Goal: Information Seeking & Learning: Compare options

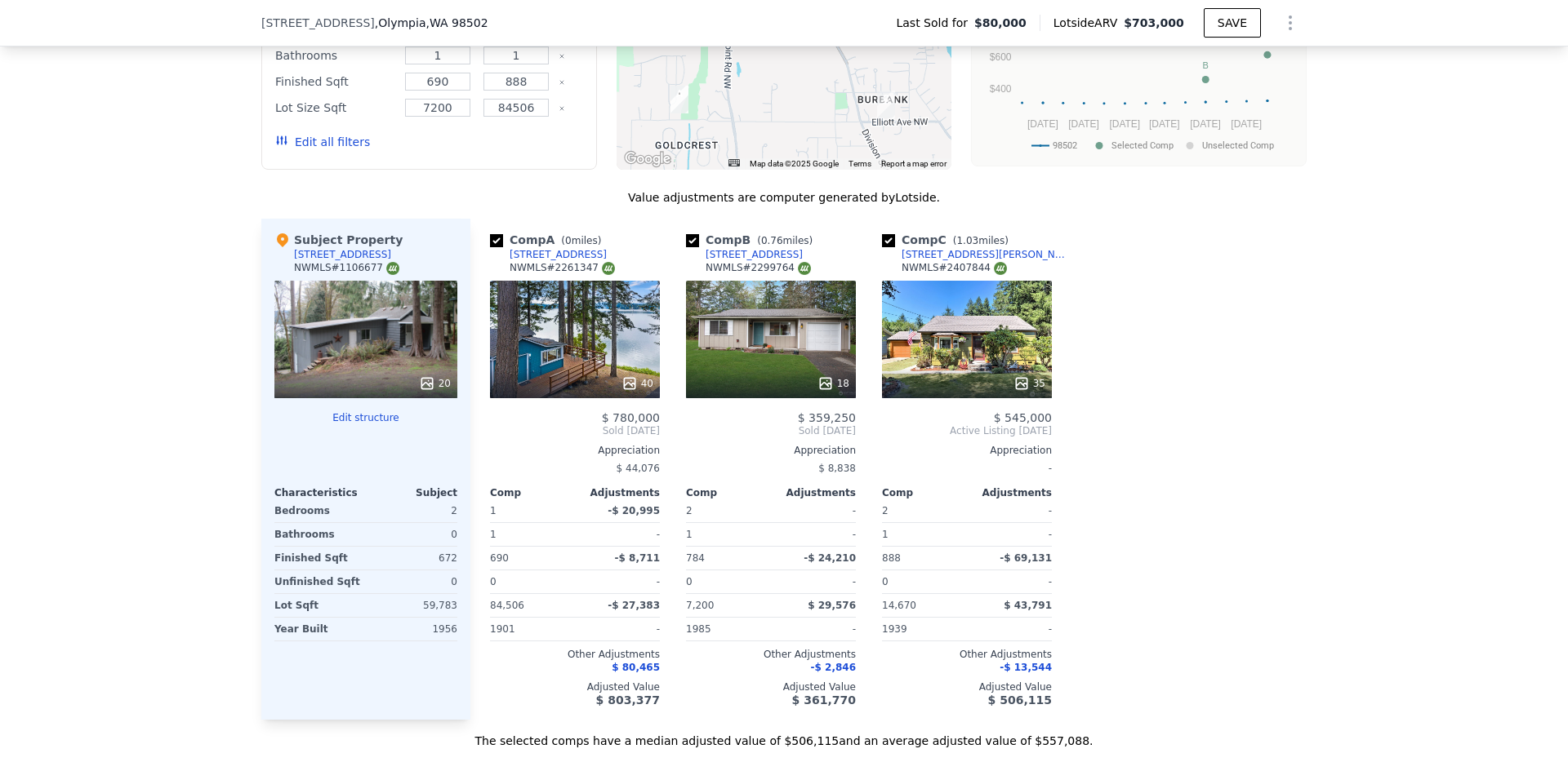
scroll to position [1627, 0]
drag, startPoint x: 584, startPoint y: 281, endPoint x: 504, endPoint y: 258, distance: 83.2
click at [504, 258] on div "Comp A ( 0 miles) 2648 59th Ave NW NWMLS # 2261347" at bounding box center [575, 256] width 170 height 49
copy div "2648 59th Ave NW NWMLS # 2261347"
click at [620, 258] on div "Comp A ( 0 miles) 2648 59th Ave NW NWMLS # 2261347" at bounding box center [575, 256] width 170 height 49
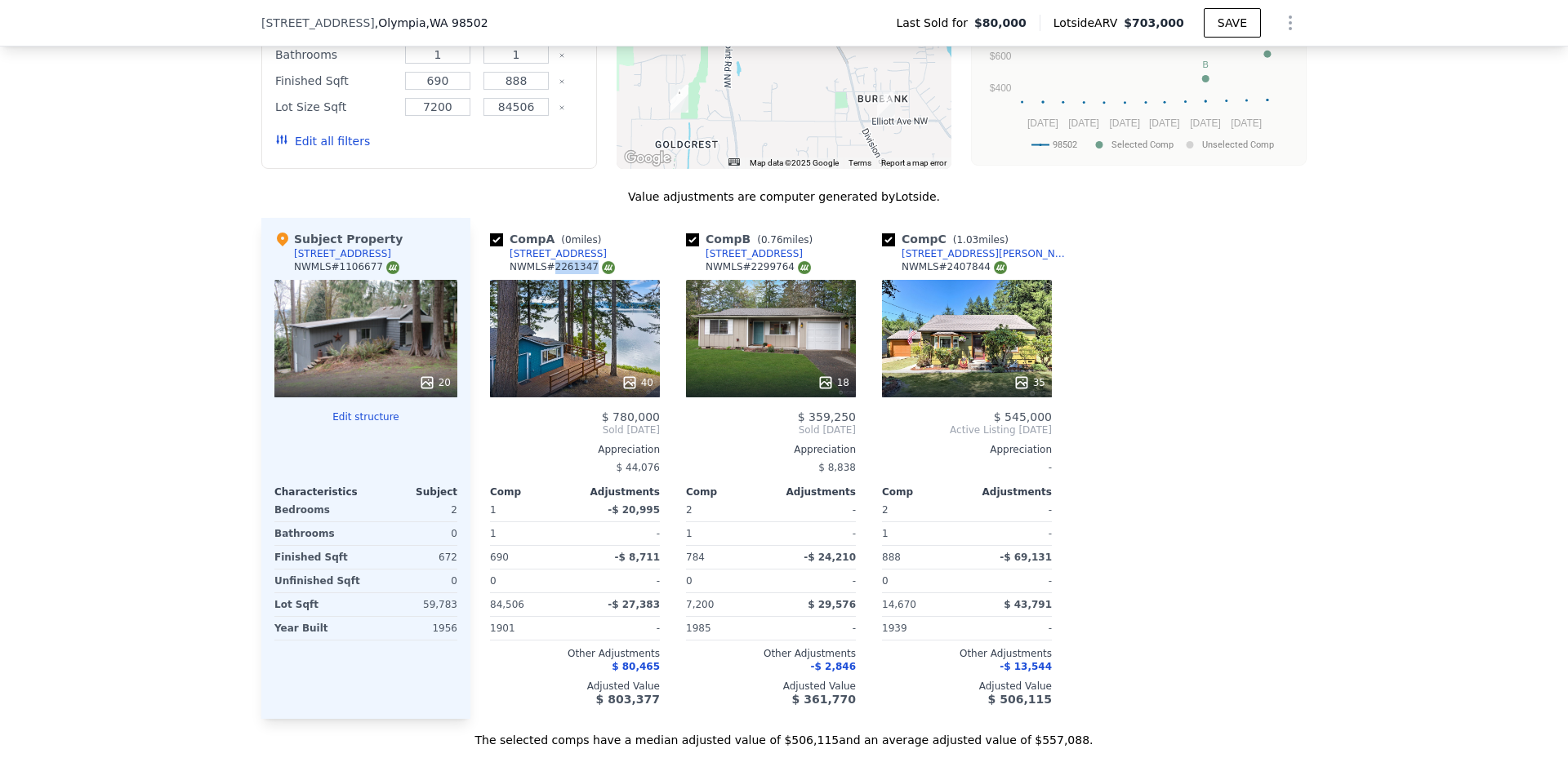
drag, startPoint x: 539, startPoint y: 279, endPoint x: 577, endPoint y: 271, distance: 38.8
click at [577, 271] on div "NWMLS # 2261347" at bounding box center [562, 267] width 105 height 14
copy div "# 2261347"
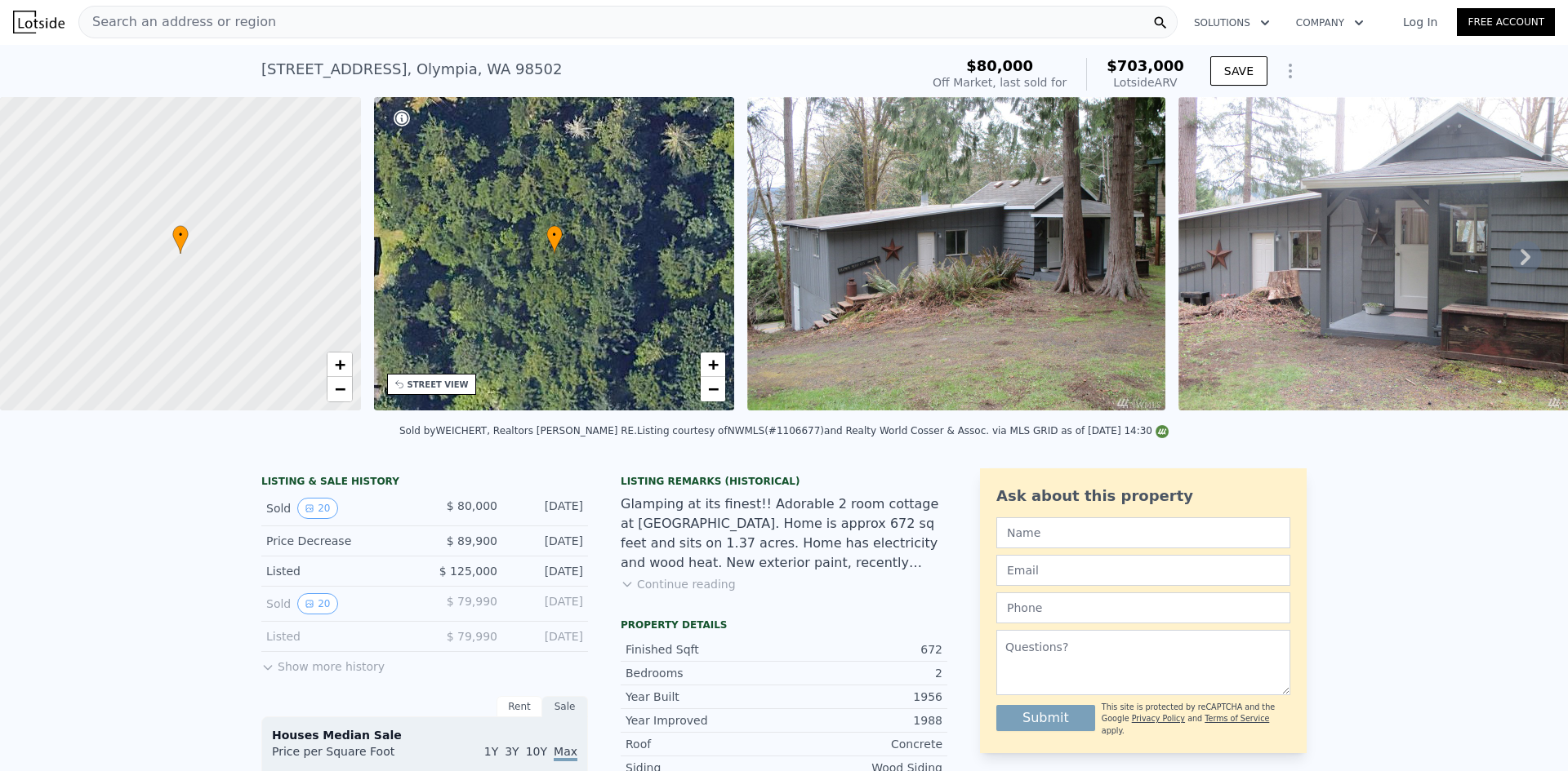
scroll to position [0, 0]
click at [387, 32] on div "Search an address or region" at bounding box center [628, 22] width 1099 height 32
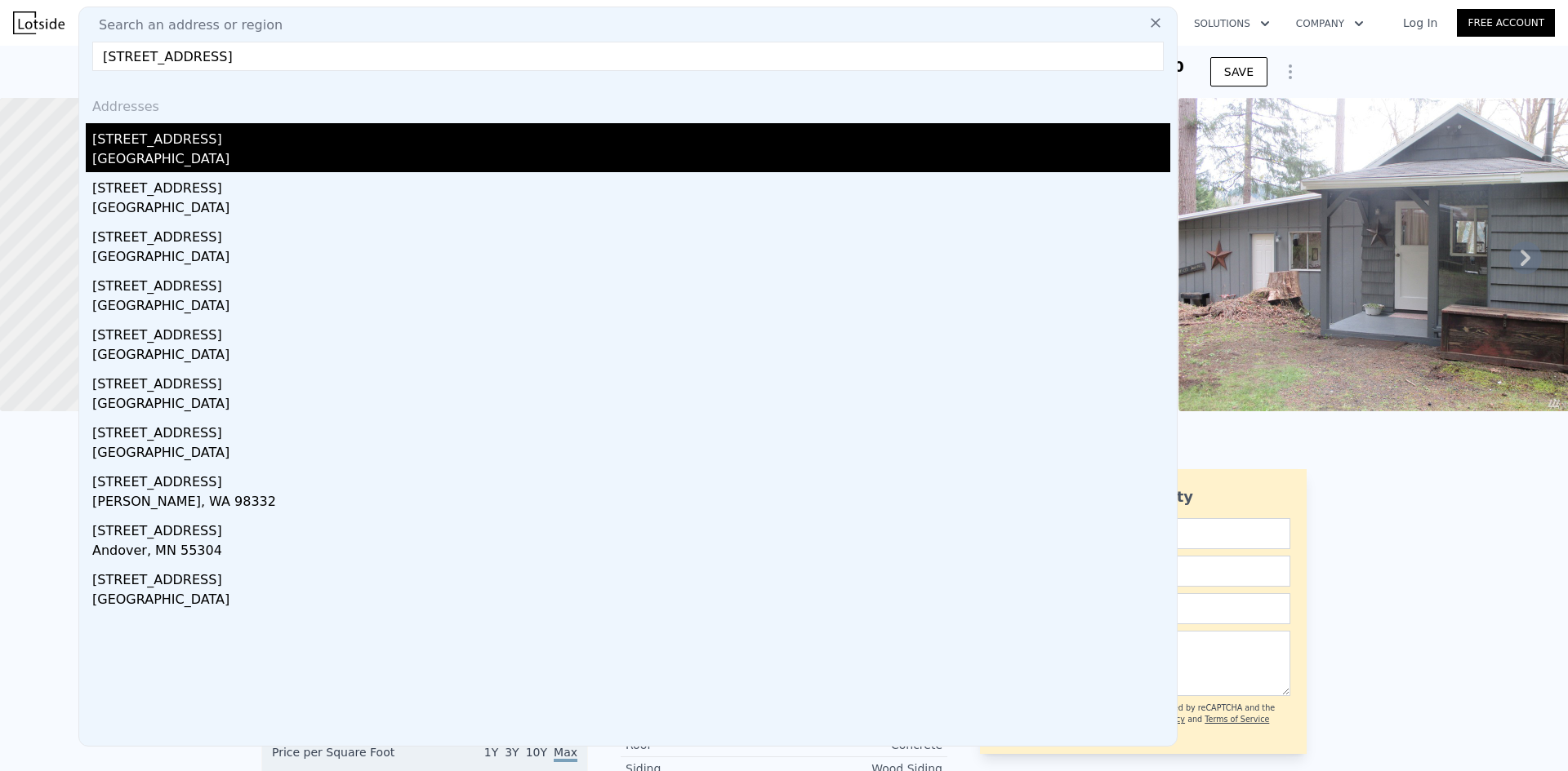
type input "15616 66TH AVE NW"
click at [183, 164] on div "Gig Harbor, WA 98332" at bounding box center [632, 160] width 1078 height 22
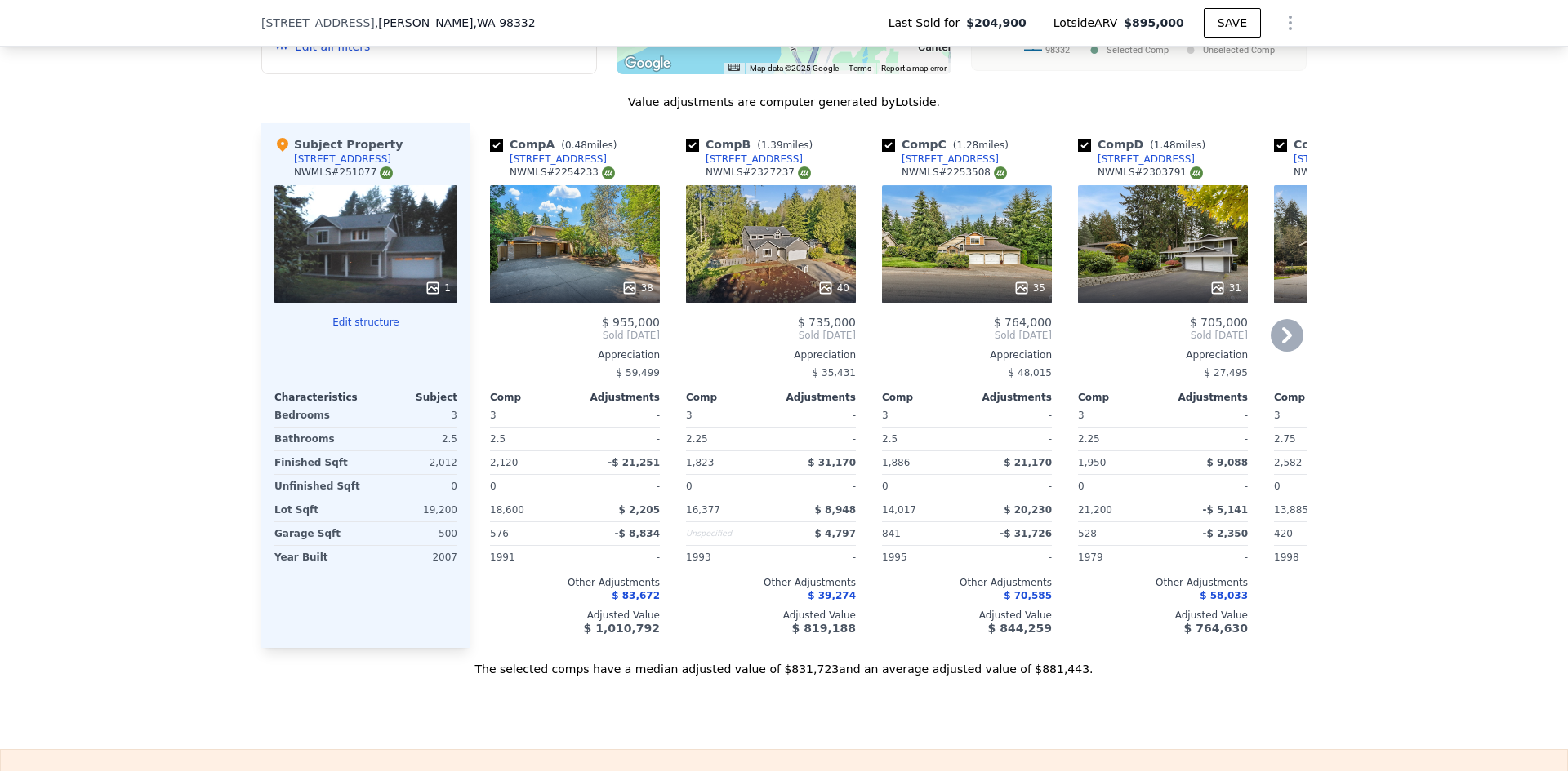
scroll to position [1464, 0]
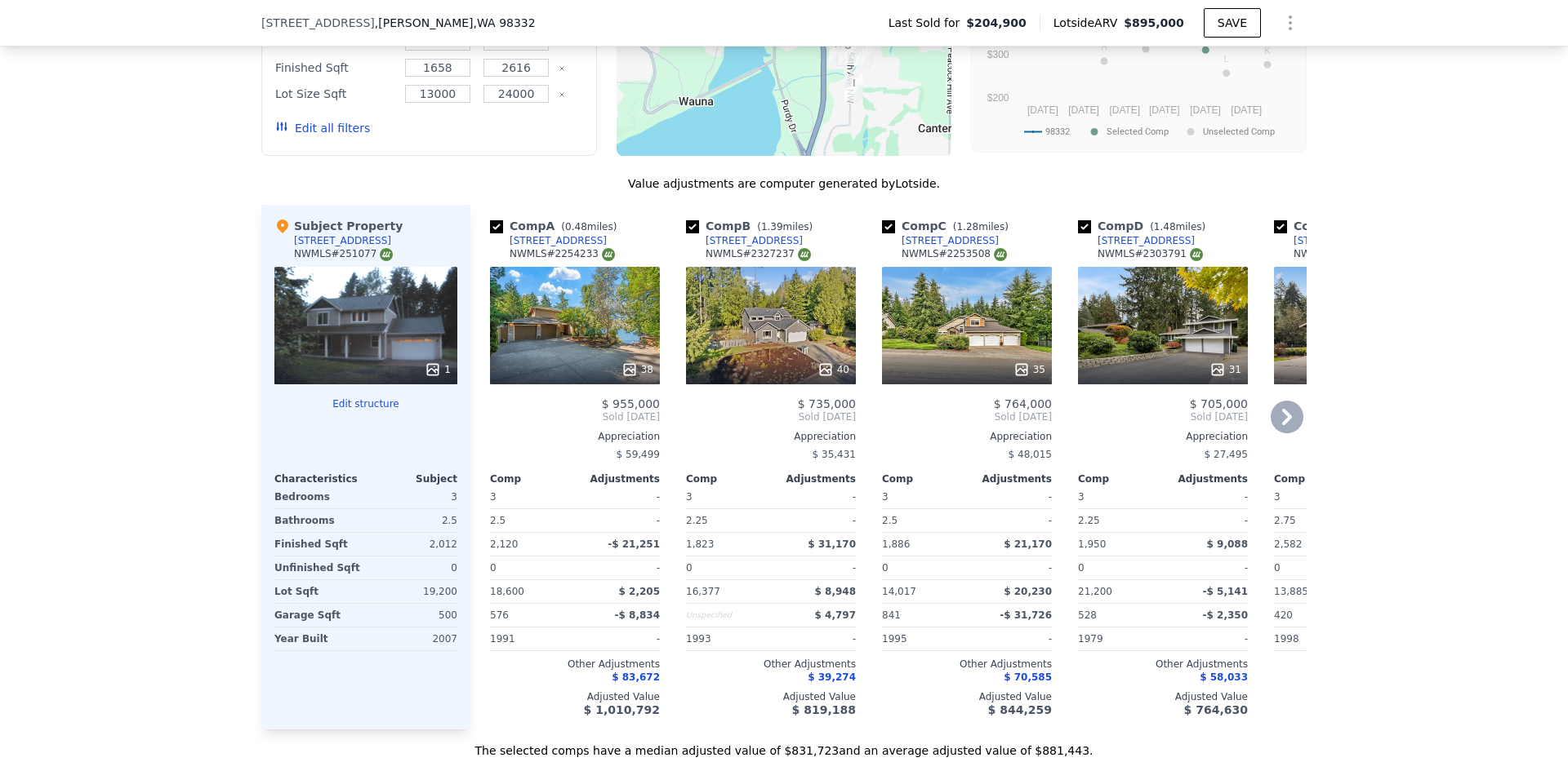
click at [552, 366] on div "38" at bounding box center [575, 326] width 170 height 117
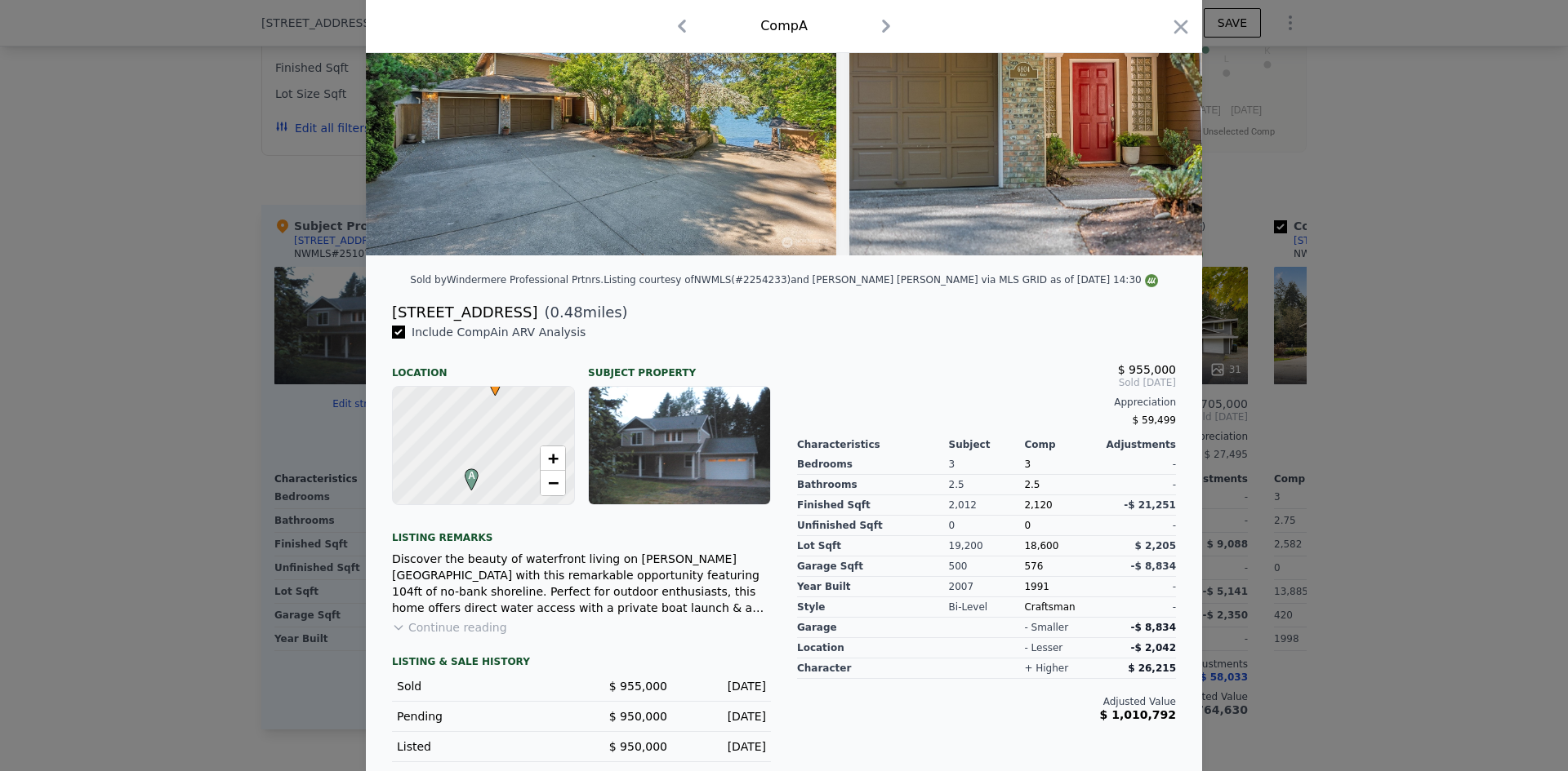
scroll to position [180, 0]
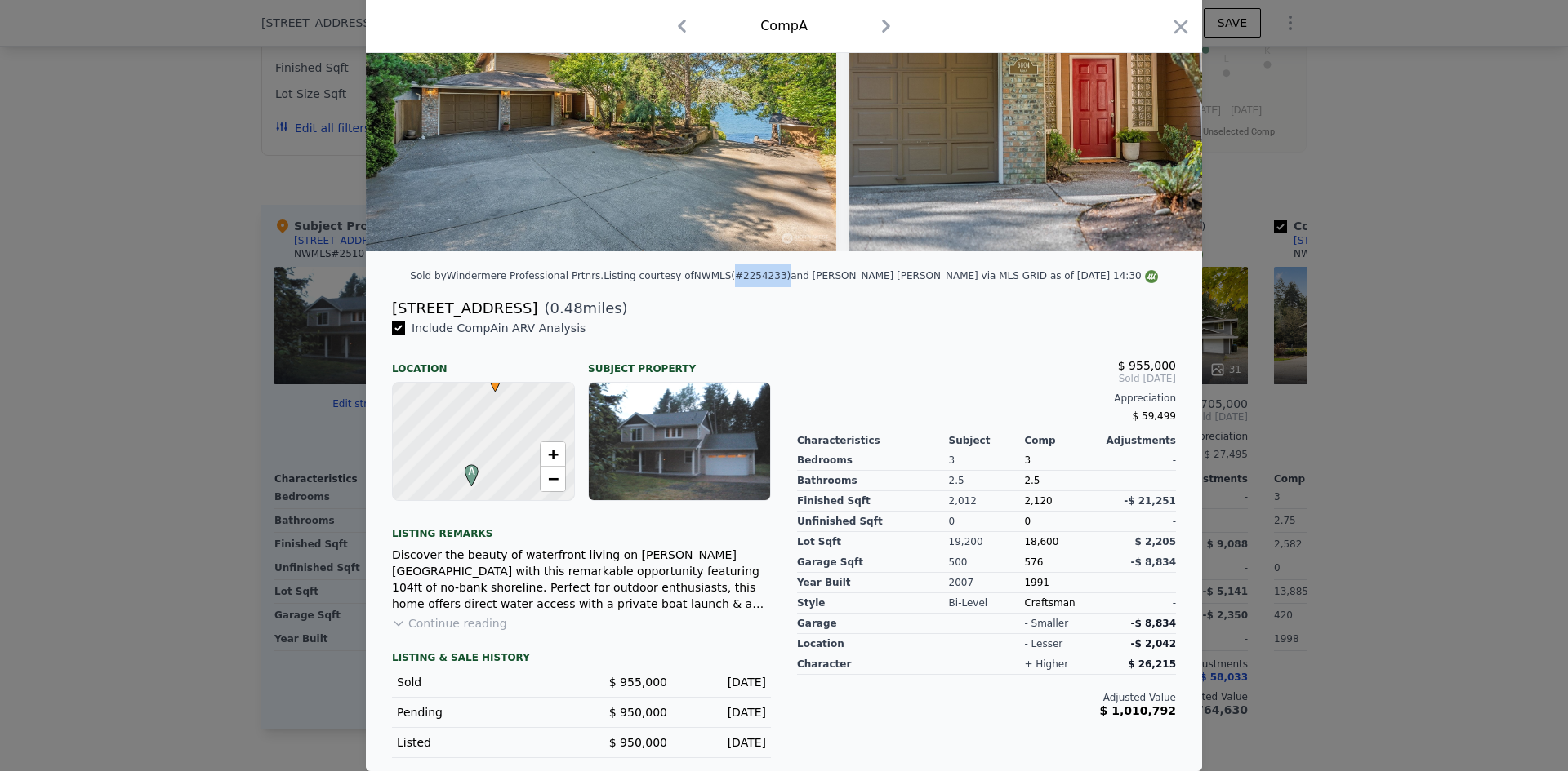
drag, startPoint x: 772, startPoint y: 273, endPoint x: 818, endPoint y: 277, distance: 46.2
click at [818, 277] on div "Listing courtesy of NWMLS (#2254233) and Hawkins Poe via MLS GRID as of 08/20/2…" at bounding box center [881, 276] width 555 height 12
click at [792, 272] on div "Listing courtesy of NWMLS (#2254233) and Hawkins Poe via MLS GRID as of 08/20/2…" at bounding box center [881, 276] width 555 height 12
drag, startPoint x: 779, startPoint y: 276, endPoint x: 806, endPoint y: 274, distance: 27.1
click at [806, 274] on div "Listing courtesy of NWMLS (#2254233) and Hawkins Poe via MLS GRID as of 08/20/2…" at bounding box center [881, 276] width 555 height 12
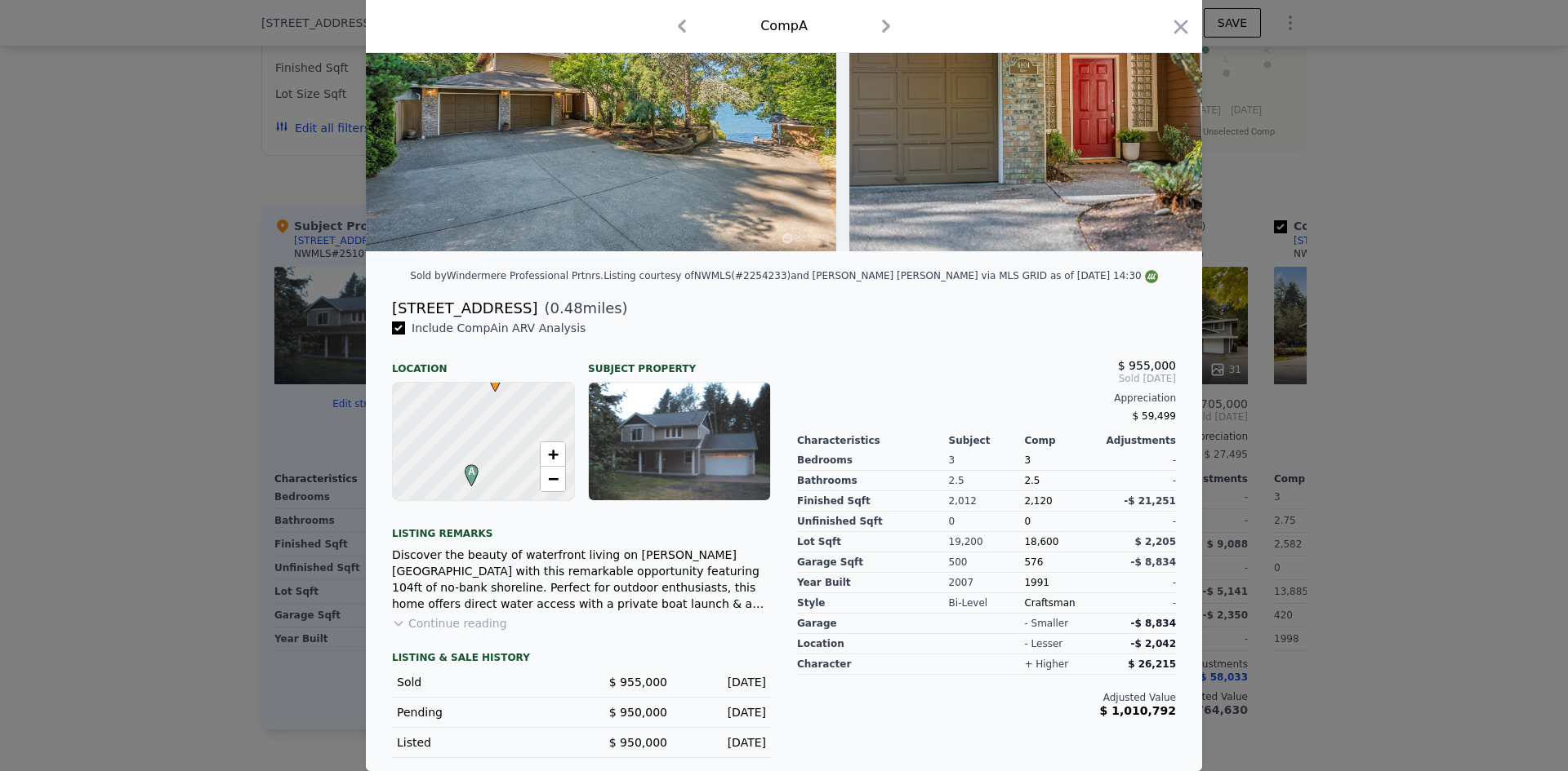
click at [811, 274] on div "Listing courtesy of NWMLS (#2254233) and Hawkins Poe via MLS GRID as of 08/20/2…" at bounding box center [881, 276] width 555 height 12
drag, startPoint x: 818, startPoint y: 277, endPoint x: 776, endPoint y: 280, distance: 42.1
click at [776, 280] on div "Listing courtesy of NWMLS (#2254233) and Hawkins Poe via MLS GRID as of 08/20/2…" at bounding box center [881, 276] width 555 height 12
copy div "#2254233"
click at [928, 343] on div "$ 955,000 Sold Aug 2024 Appreciation $ 59,499 Characteristics Subject Comp Adju…" at bounding box center [986, 539] width 405 height 438
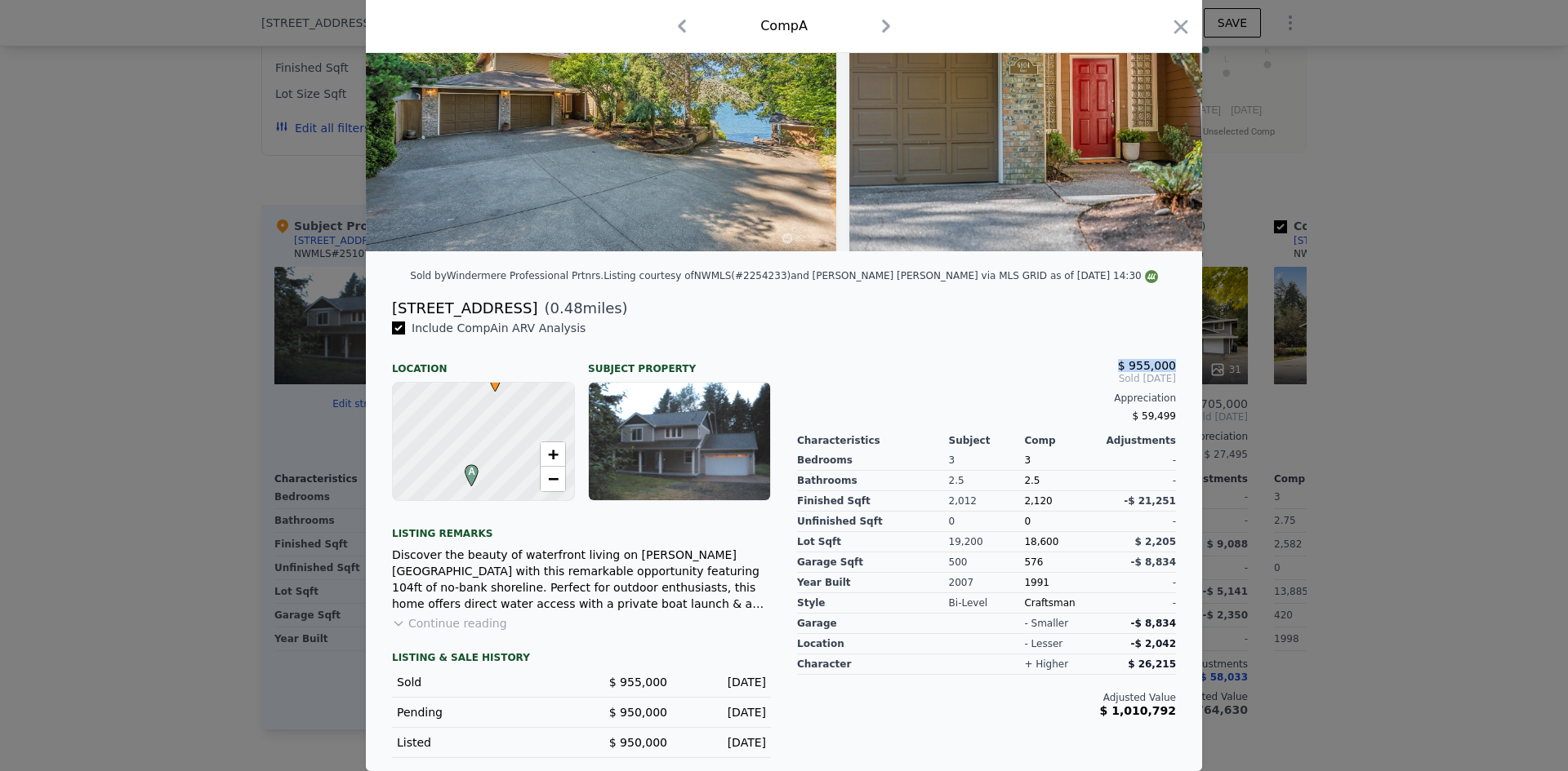
drag, startPoint x: 1117, startPoint y: 367, endPoint x: 1176, endPoint y: 362, distance: 59.2
click at [1176, 362] on div "$ 955,000 Sold Aug 2024 Appreciation $ 59,499 Characteristics Subject Comp Adju…" at bounding box center [986, 539] width 405 height 438
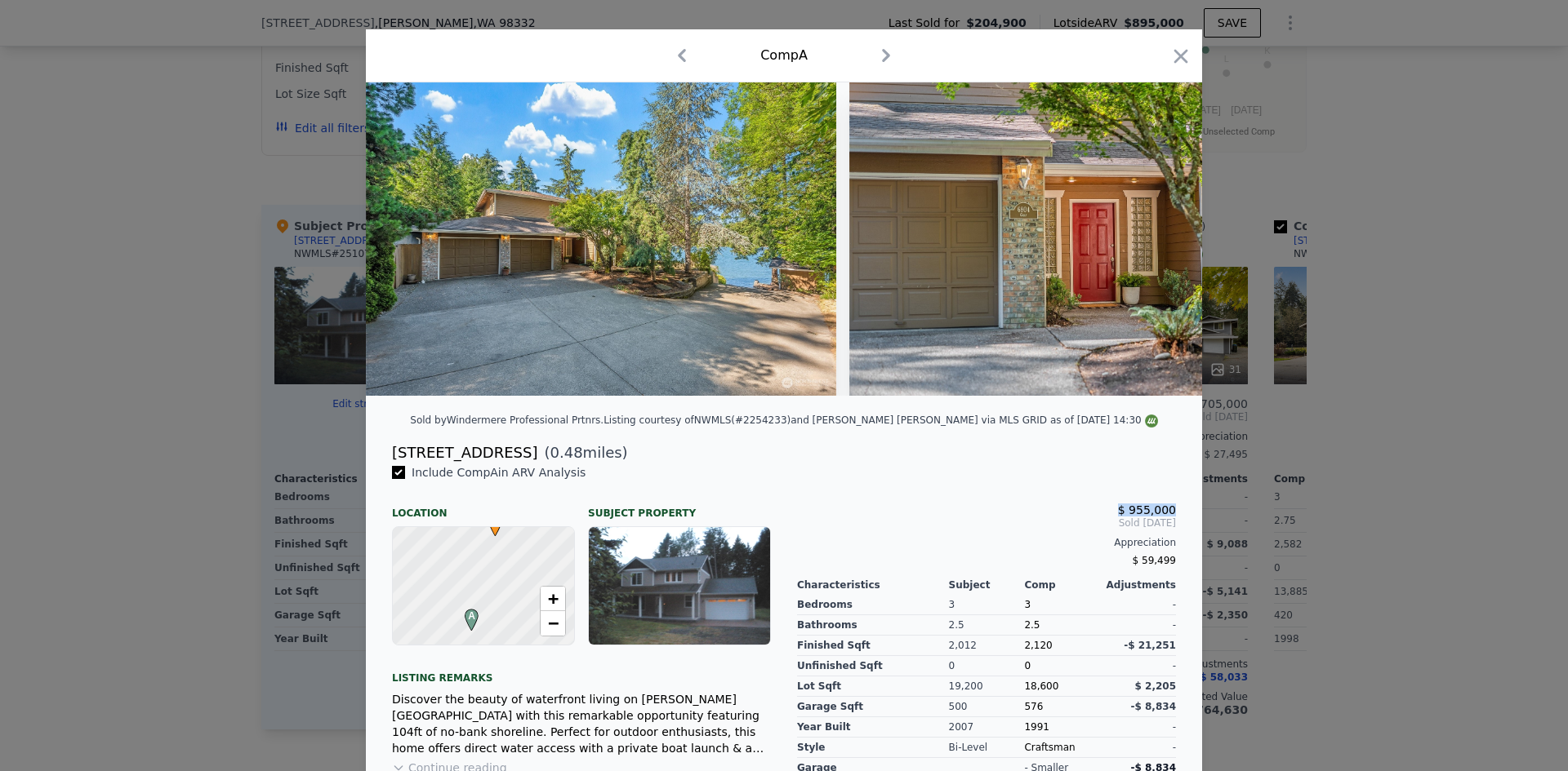
scroll to position [17, 0]
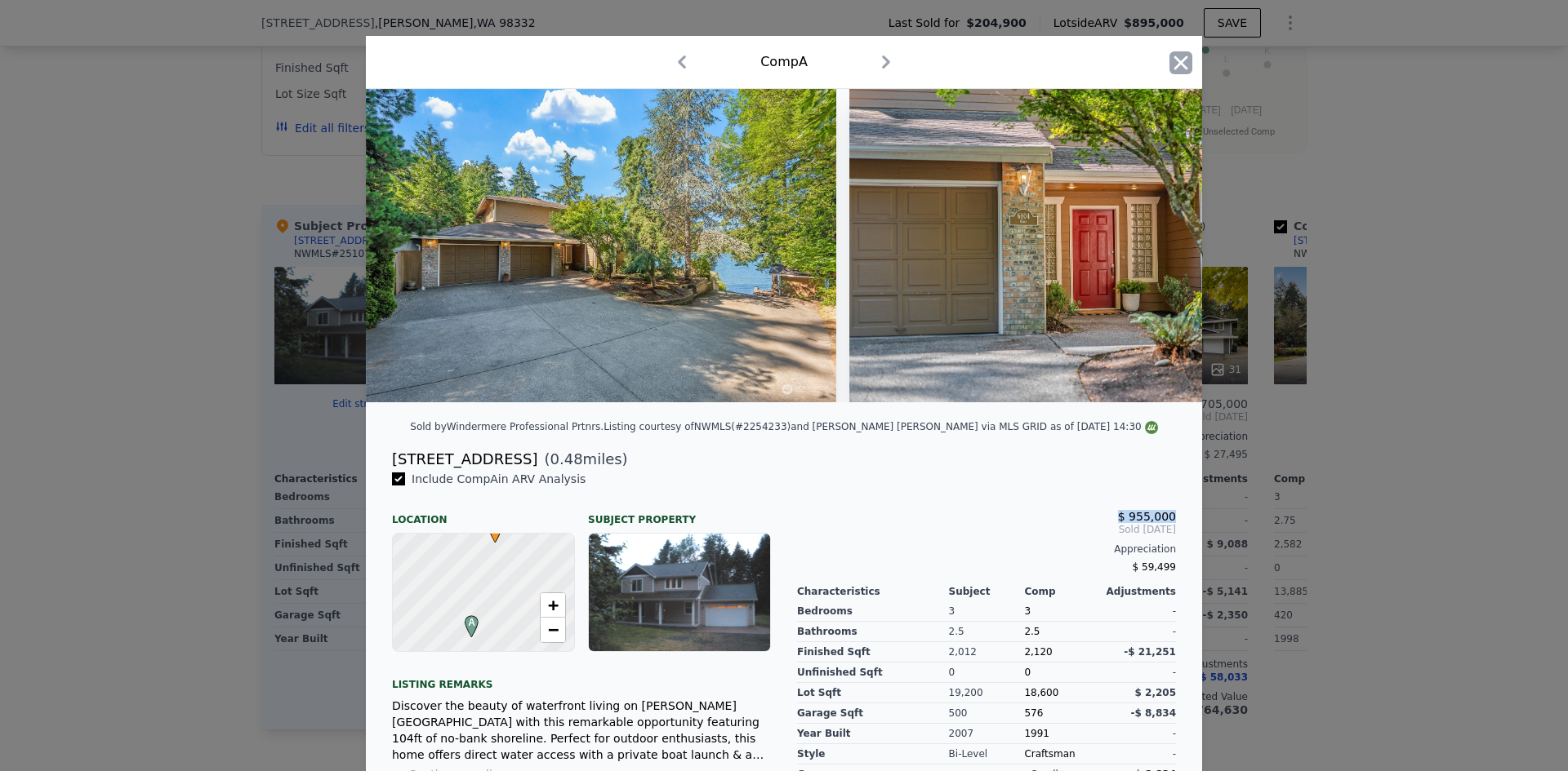
click at [1175, 63] on icon "button" at bounding box center [1181, 62] width 14 height 14
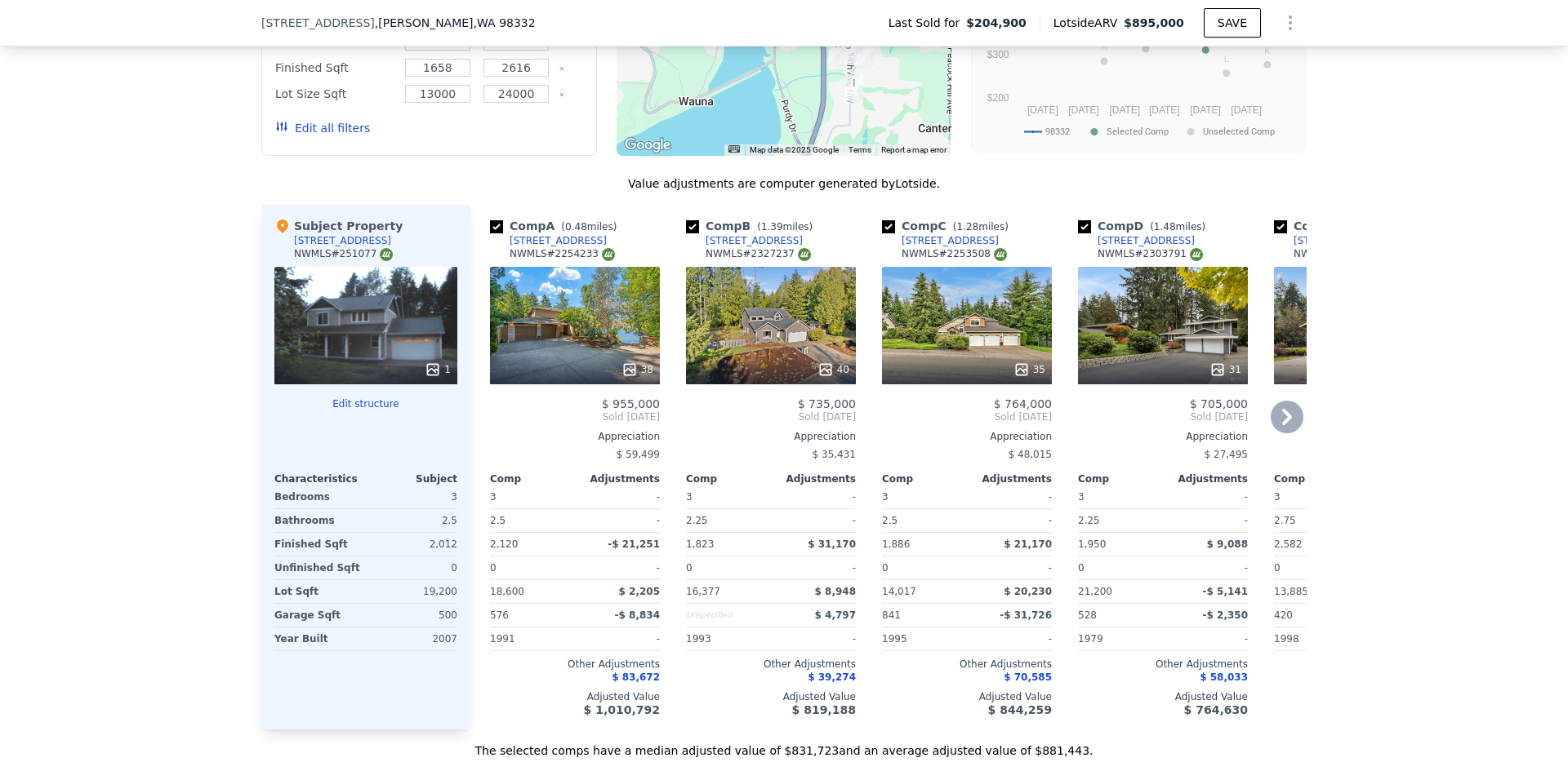
drag, startPoint x: 606, startPoint y: 255, endPoint x: 501, endPoint y: 257, distance: 105.0
click at [501, 257] on div "Comp A ( 0.48 miles) 6804 149th Street Ct NW NWMLS # 2254233" at bounding box center [575, 242] width 170 height 49
copy div "6804 149th Street Ct NW"
drag, startPoint x: 598, startPoint y: 417, endPoint x: 659, endPoint y: 414, distance: 61.1
click at [659, 414] on div "Comp A ( 0.48 miles) 6804 149th Street Ct NW NWMLS # 2254233 38 $ 955,000 Sold …" at bounding box center [574, 467] width 183 height 525
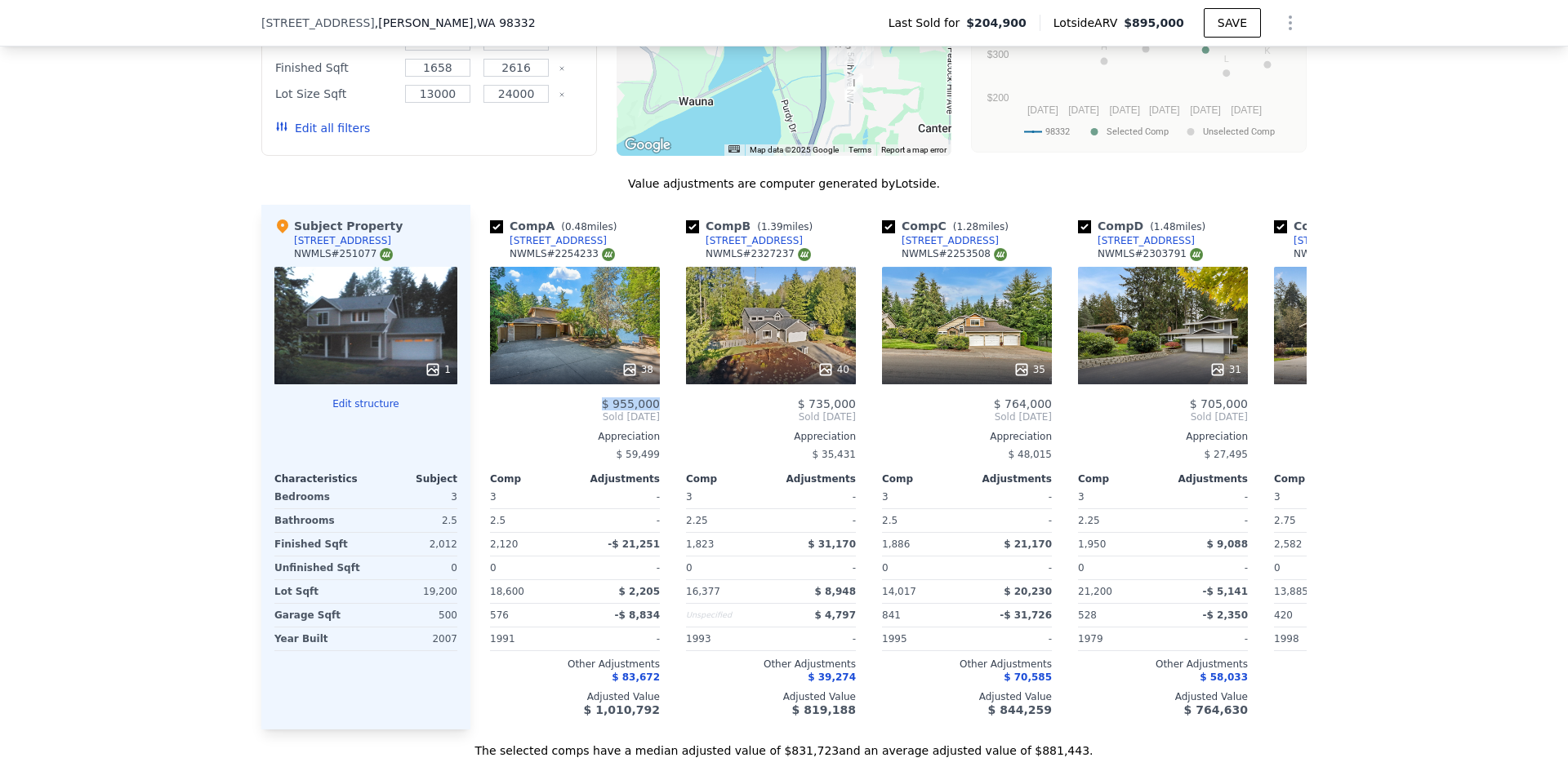
copy span "$ 955,000"
drag, startPoint x: 505, startPoint y: 510, endPoint x: 683, endPoint y: 461, distance: 184.6
click at [483, 509] on div "Comp A ( 0.48 miles) 6804 149th Street Ct NW NWMLS # 2254233 38 $ 955,000 Sold …" at bounding box center [574, 467] width 183 height 525
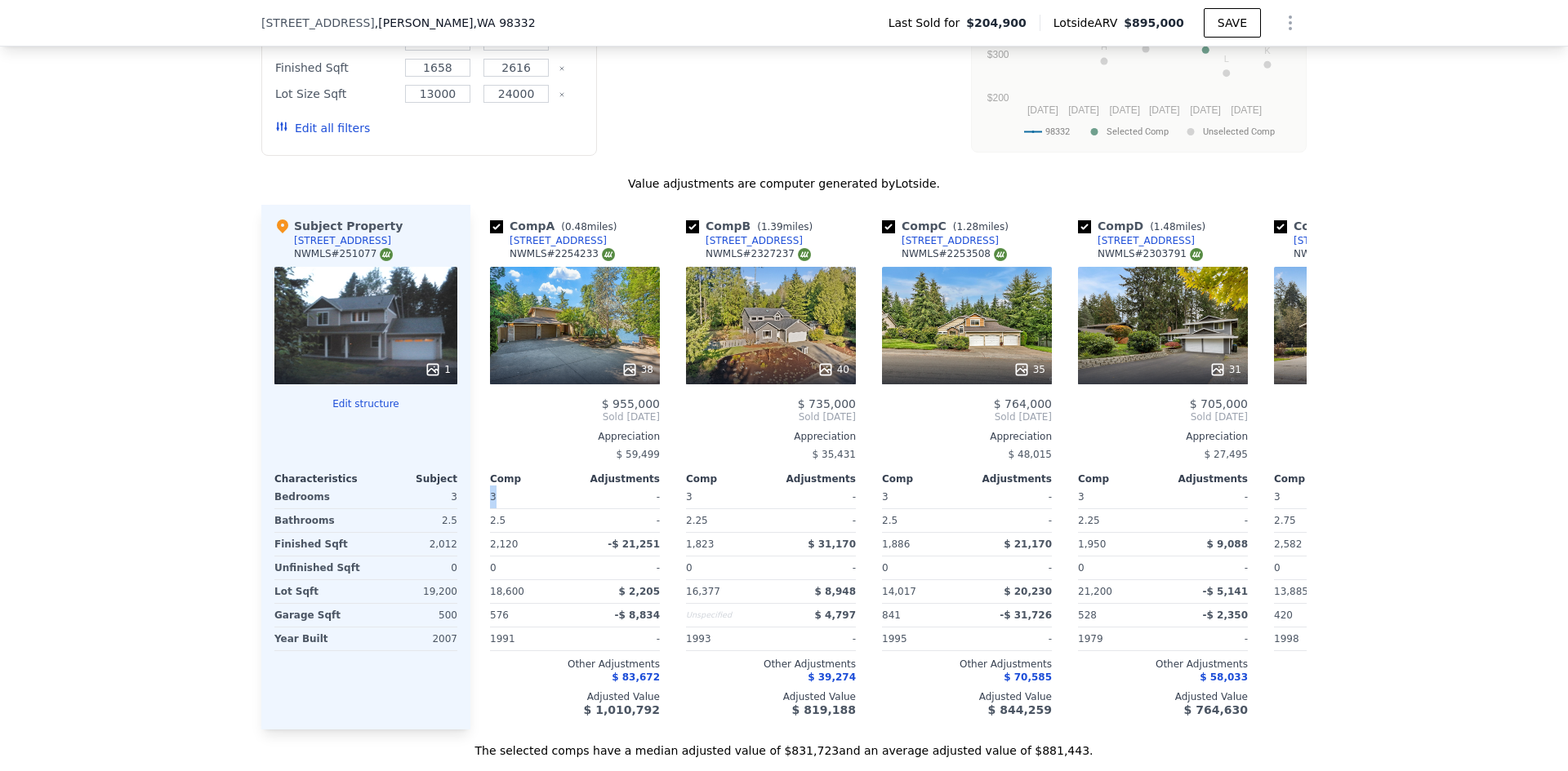
copy span "3"
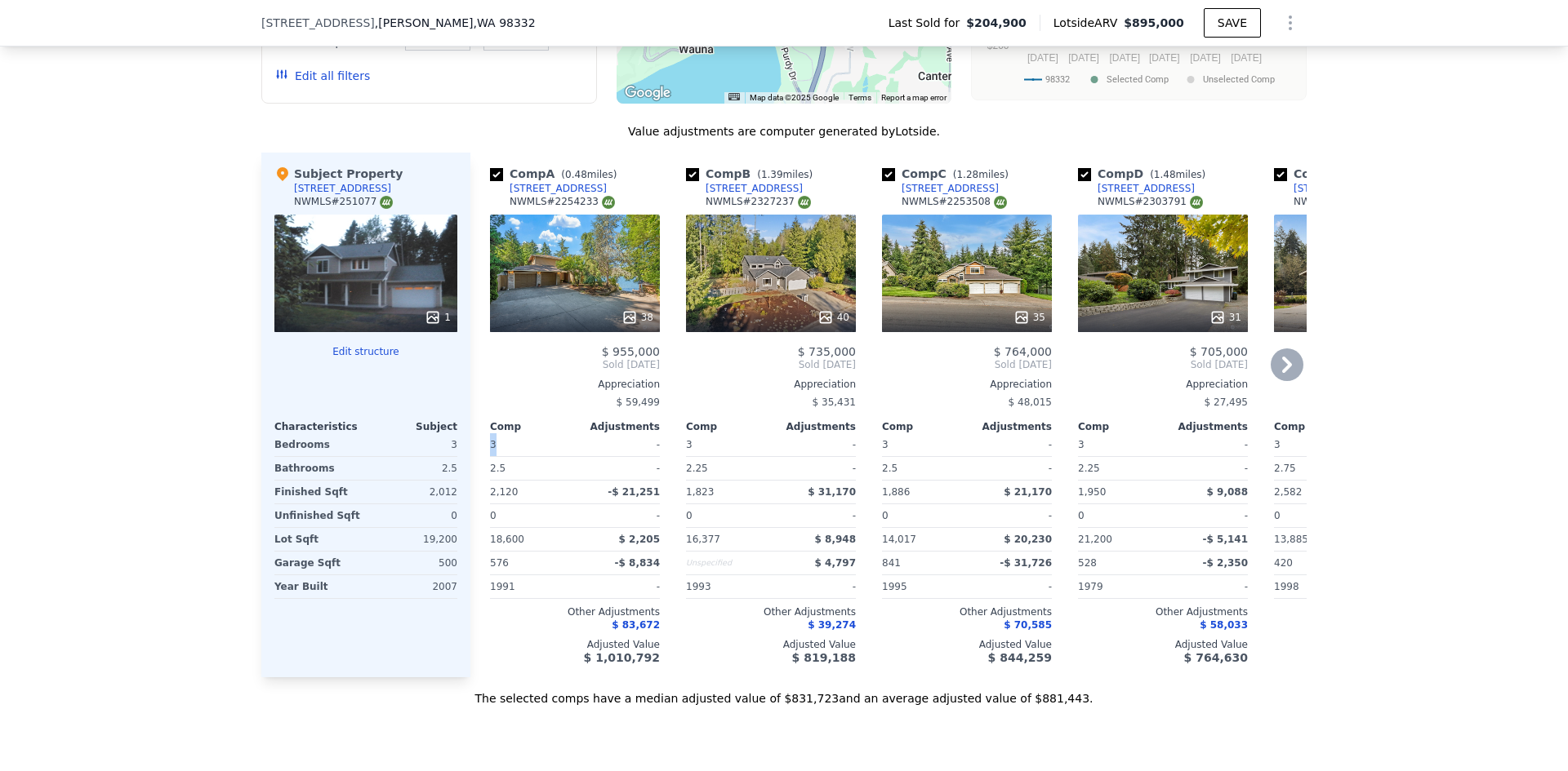
scroll to position [1545, 0]
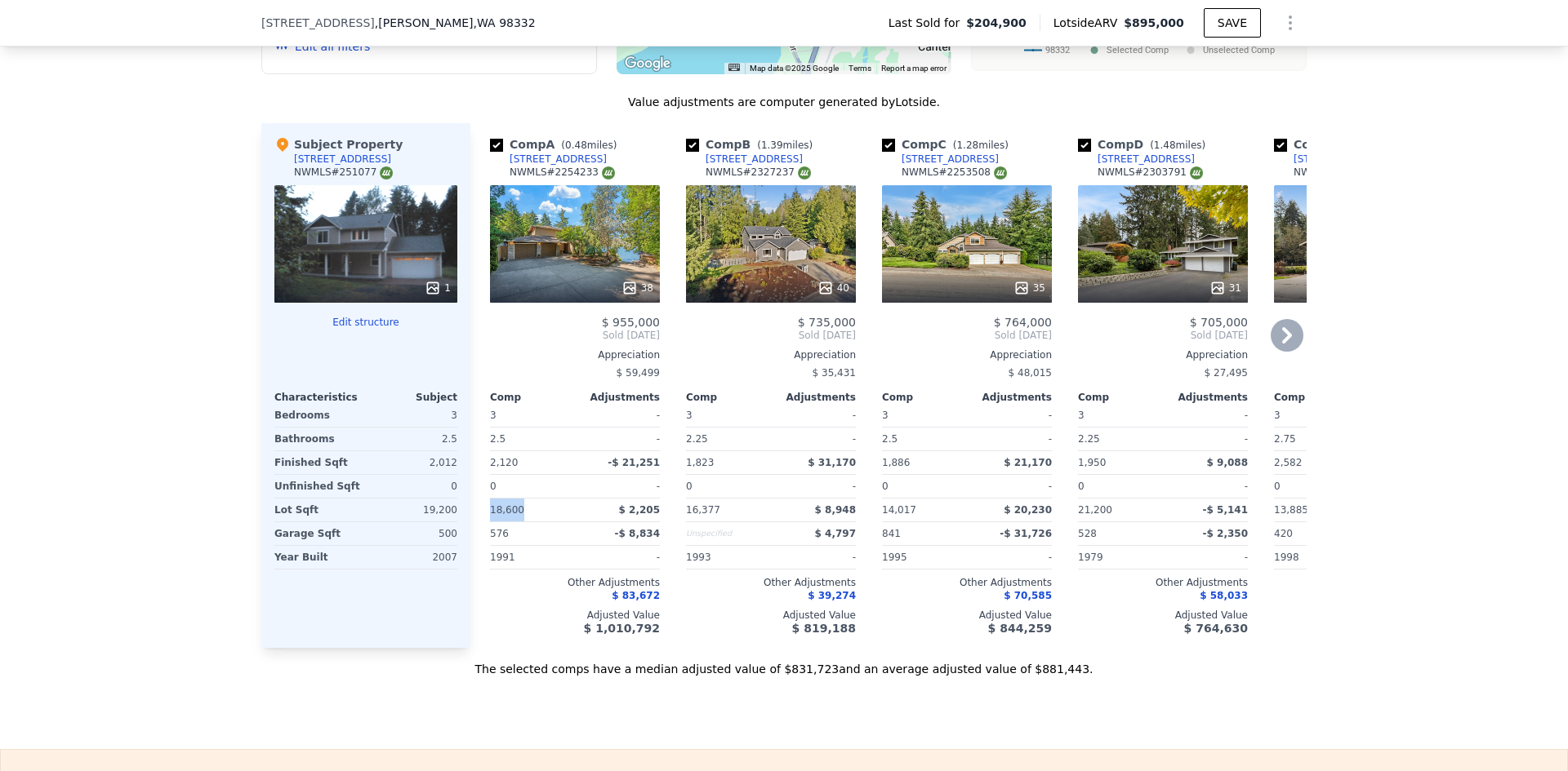
drag, startPoint x: 512, startPoint y: 525, endPoint x: 477, endPoint y: 526, distance: 35.0
click at [483, 526] on div "Comp A ( 0.48 miles) 6804 149th Street Ct NW NWMLS # 2254233 38 $ 955,000 Sold …" at bounding box center [574, 386] width 183 height 525
copy span "18,600"
drag, startPoint x: 806, startPoint y: 172, endPoint x: 696, endPoint y: 168, distance: 110.1
click at [696, 168] on div "Comp B ( 1.39 miles) 5303 138th Street Ct NW NWMLS # 2327237" at bounding box center [771, 161] width 170 height 49
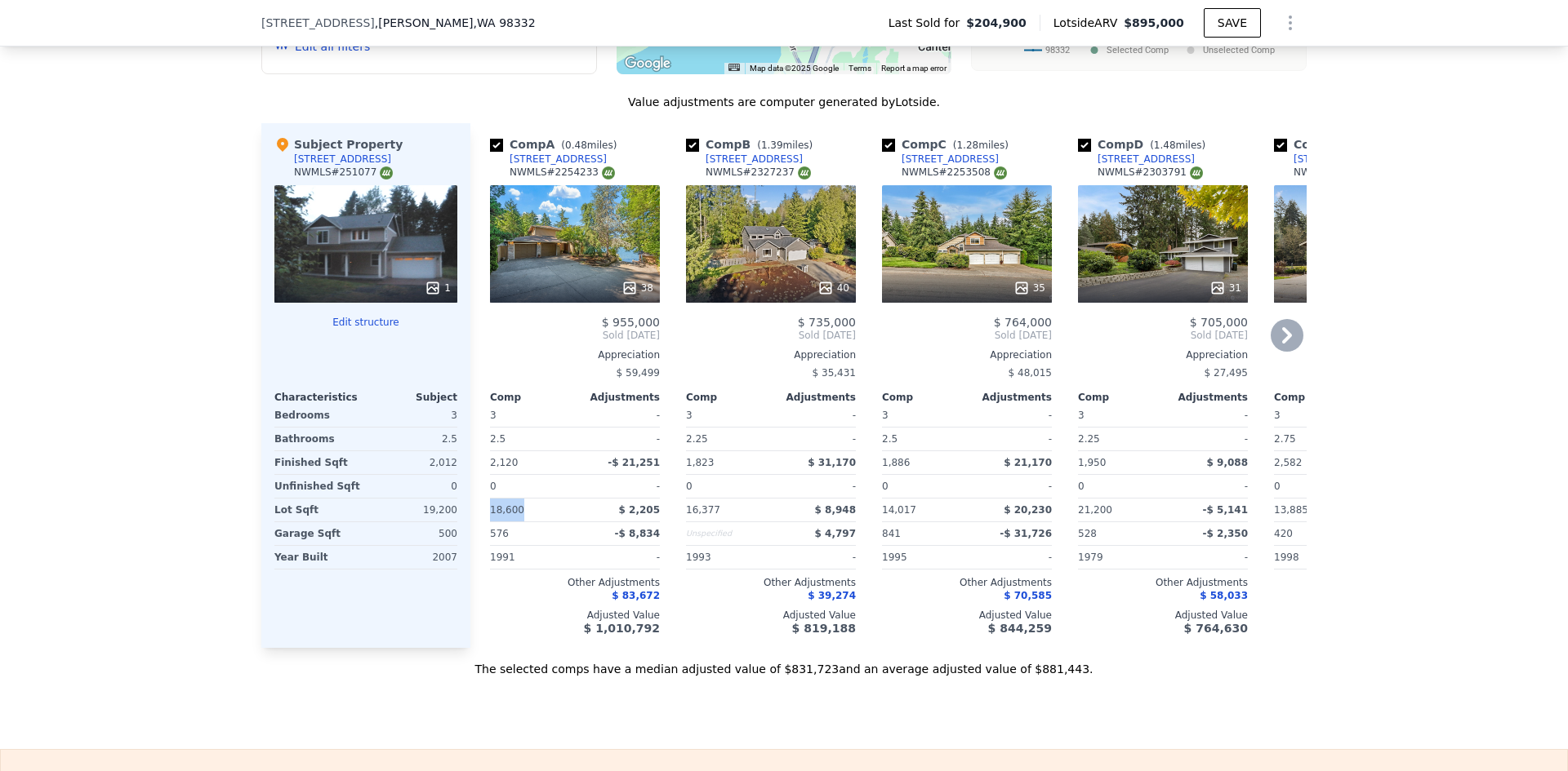
copy div "5303 138th Street Ct NW"
drag, startPoint x: 795, startPoint y: 332, endPoint x: 854, endPoint y: 334, distance: 59.0
click at [854, 334] on div "Comp B ( 1.39 miles) 5303 138th Street Ct NW NWMLS # 2327237 40 $ 735,000 Sold …" at bounding box center [770, 386] width 183 height 525
copy span "$ 735,000"
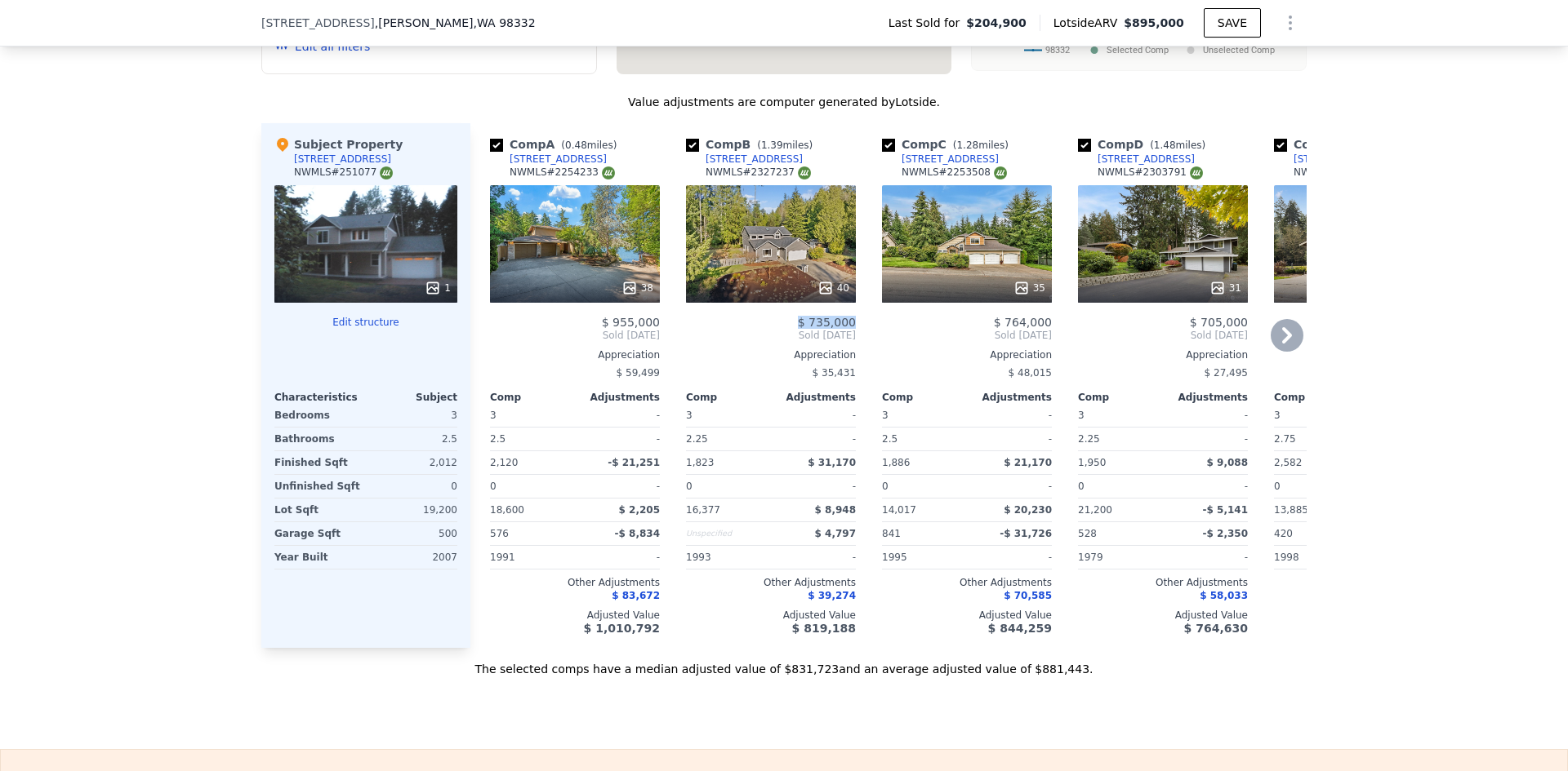
click at [680, 430] on div "Comp B ( 1.39 miles) 5303 138th Street Ct NW NWMLS # 2327237 40 $ 735,000 Sold …" at bounding box center [770, 386] width 183 height 525
click at [703, 451] on div "2.25" at bounding box center [727, 438] width 82 height 22
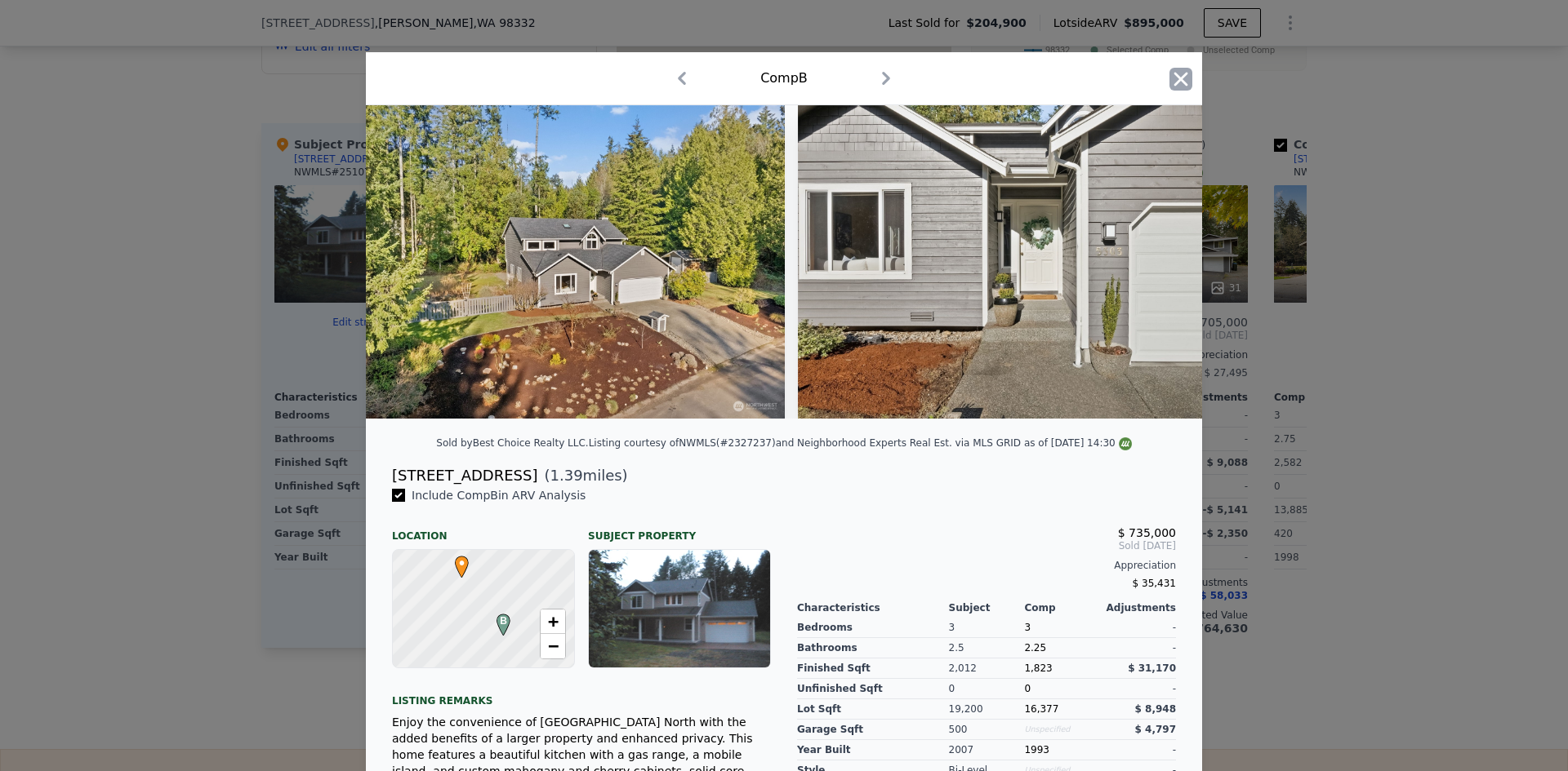
click at [1181, 72] on icon "button" at bounding box center [1180, 78] width 22 height 22
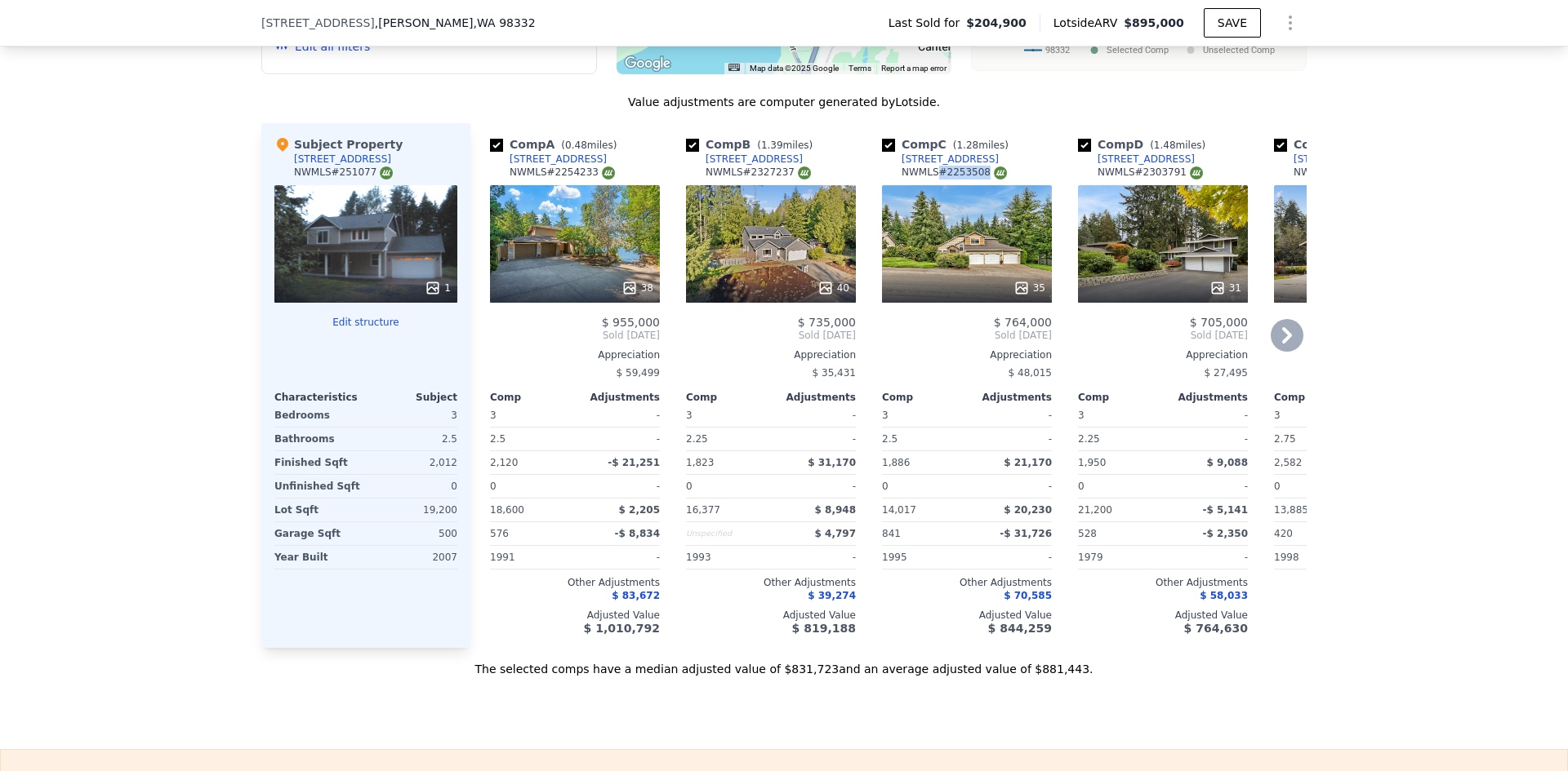
click at [928, 178] on div "Comp C ( 1.28 miles) 4611 149th St NW NWMLS # 2253508" at bounding box center [967, 161] width 170 height 49
click at [973, 168] on div "Comp C ( 1.28 miles) 4611 149th St NW NWMLS # 2253508" at bounding box center [967, 161] width 170 height 49
drag, startPoint x: 970, startPoint y: 170, endPoint x: 896, endPoint y: 170, distance: 74.0
click at [896, 170] on div "Comp C ( 1.28 miles) 4611 149th St NW NWMLS # 2253508" at bounding box center [967, 161] width 170 height 49
drag, startPoint x: 1050, startPoint y: 337, endPoint x: 993, endPoint y: 340, distance: 57.1
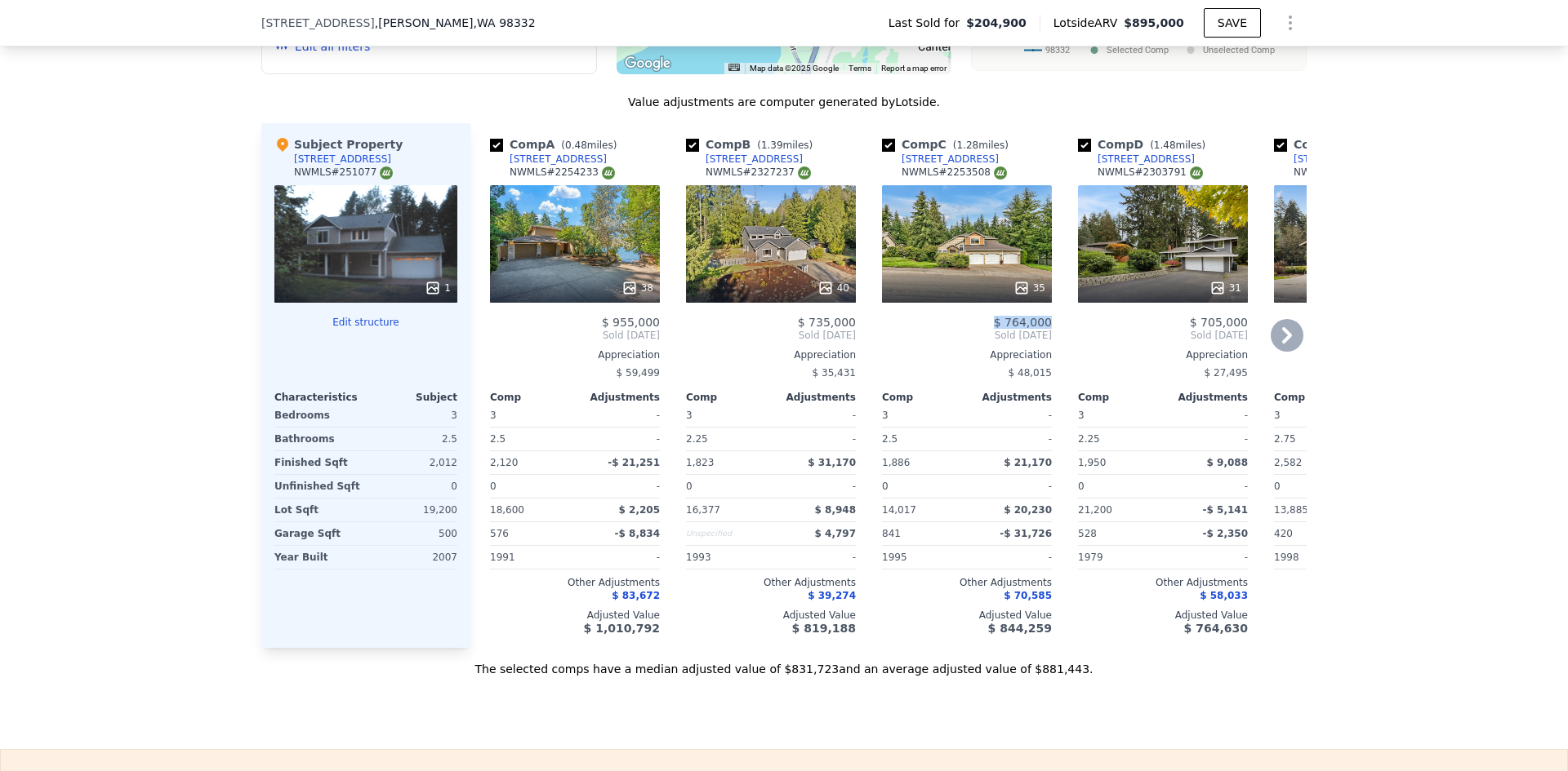
click at [993, 340] on div "Comp C ( 1.28 miles) 4611 149th St NW NWMLS # 2253508 35 $ 764,000 Sold Oct 202…" at bounding box center [967, 386] width 183 height 525
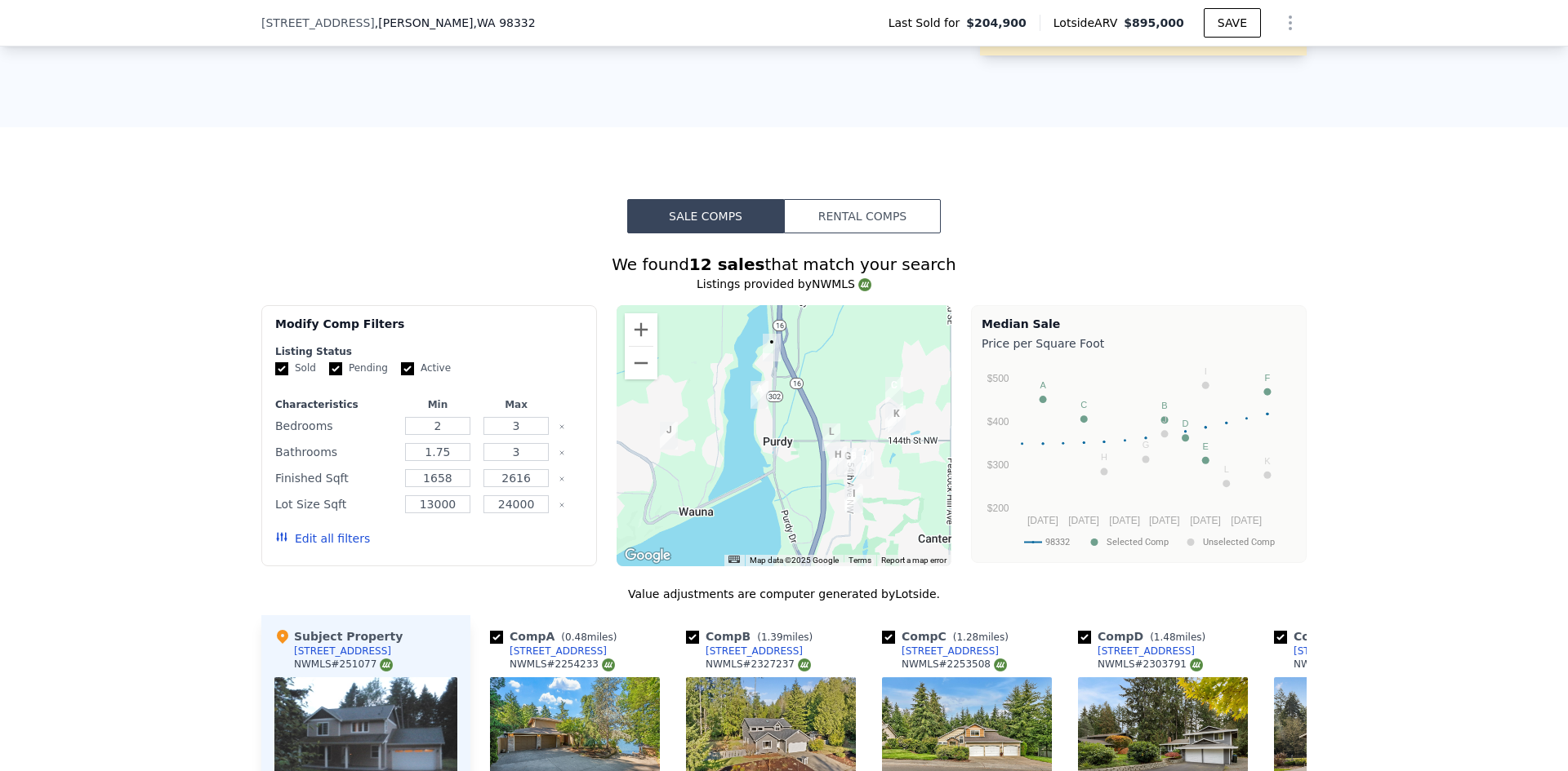
scroll to position [892, 0]
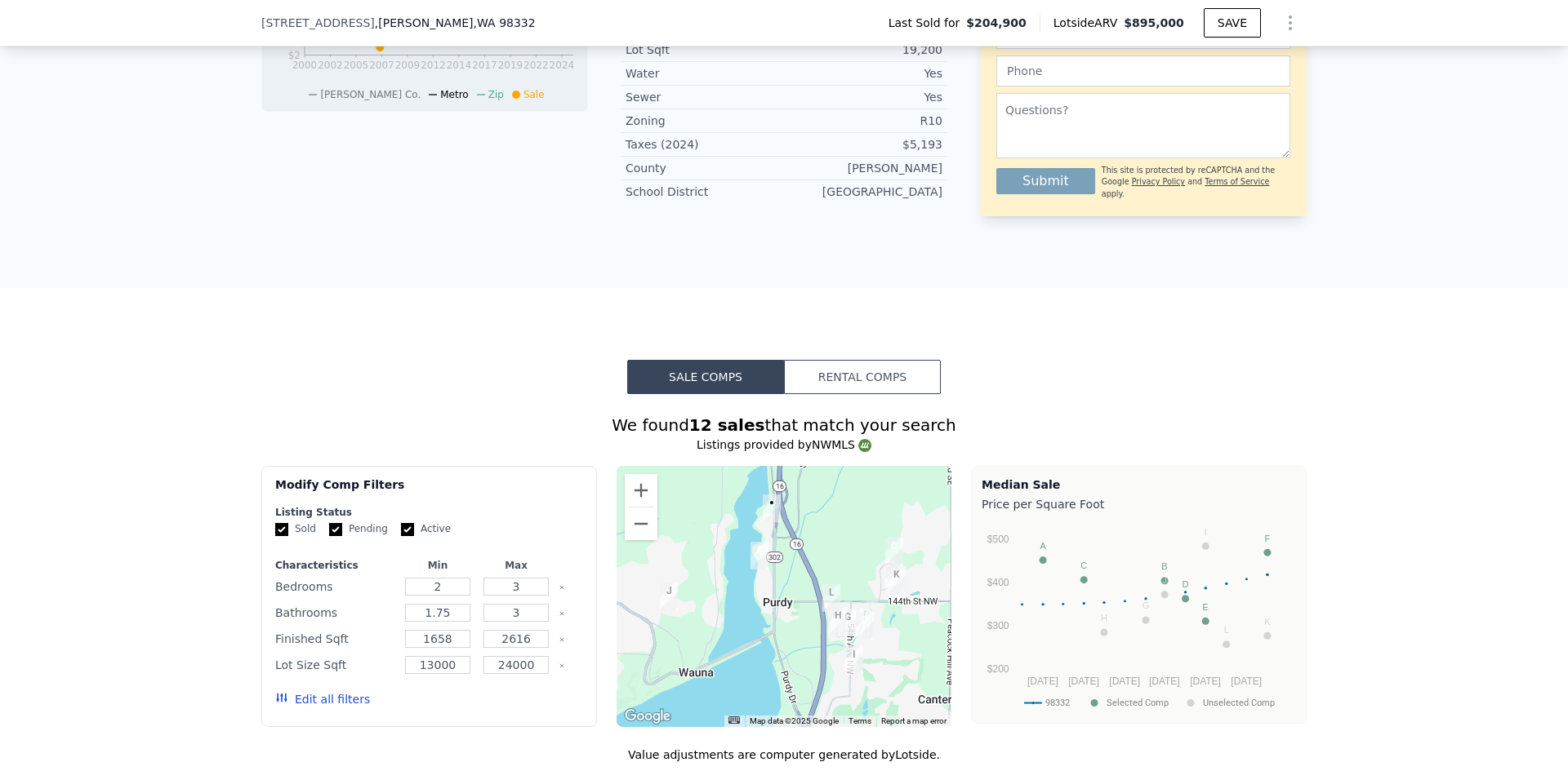
drag, startPoint x: 1185, startPoint y: 27, endPoint x: 1127, endPoint y: 20, distance: 58.4
click at [1127, 20] on div "Lotside ARV $895,000" at bounding box center [1122, 22] width 164 height 17
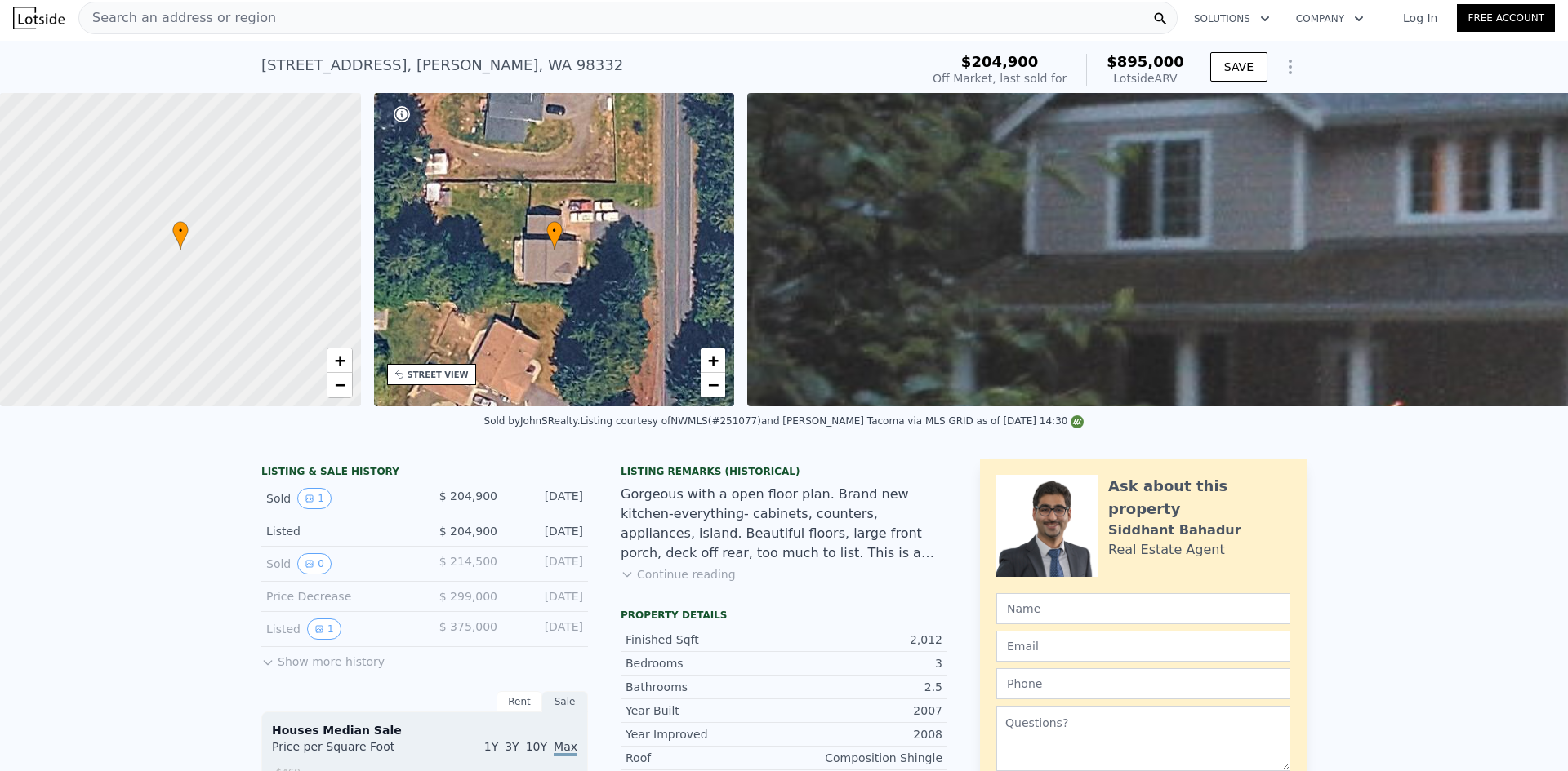
scroll to position [0, 0]
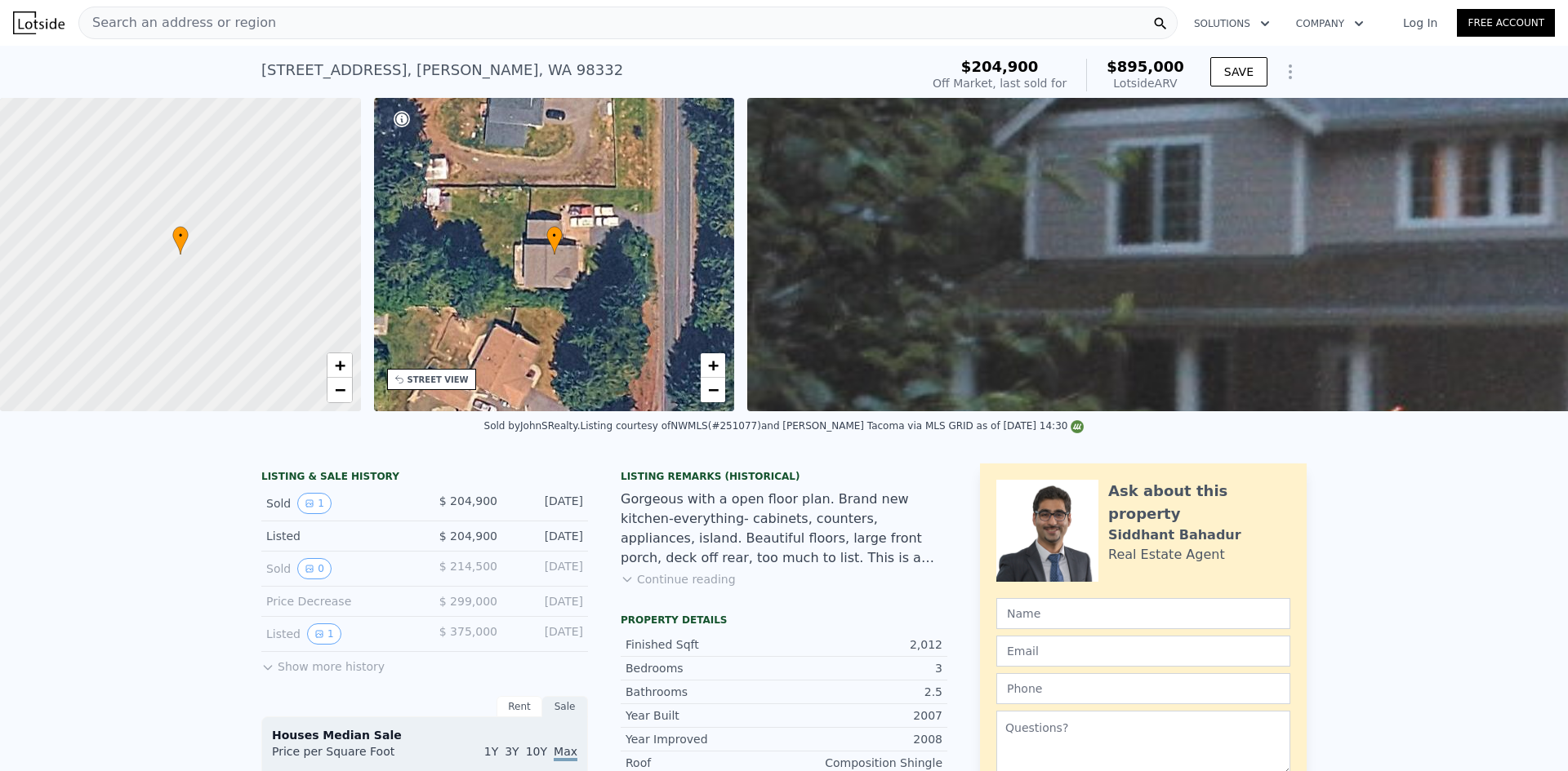
click at [411, 29] on div "Search an address or region" at bounding box center [628, 22] width 1099 height 32
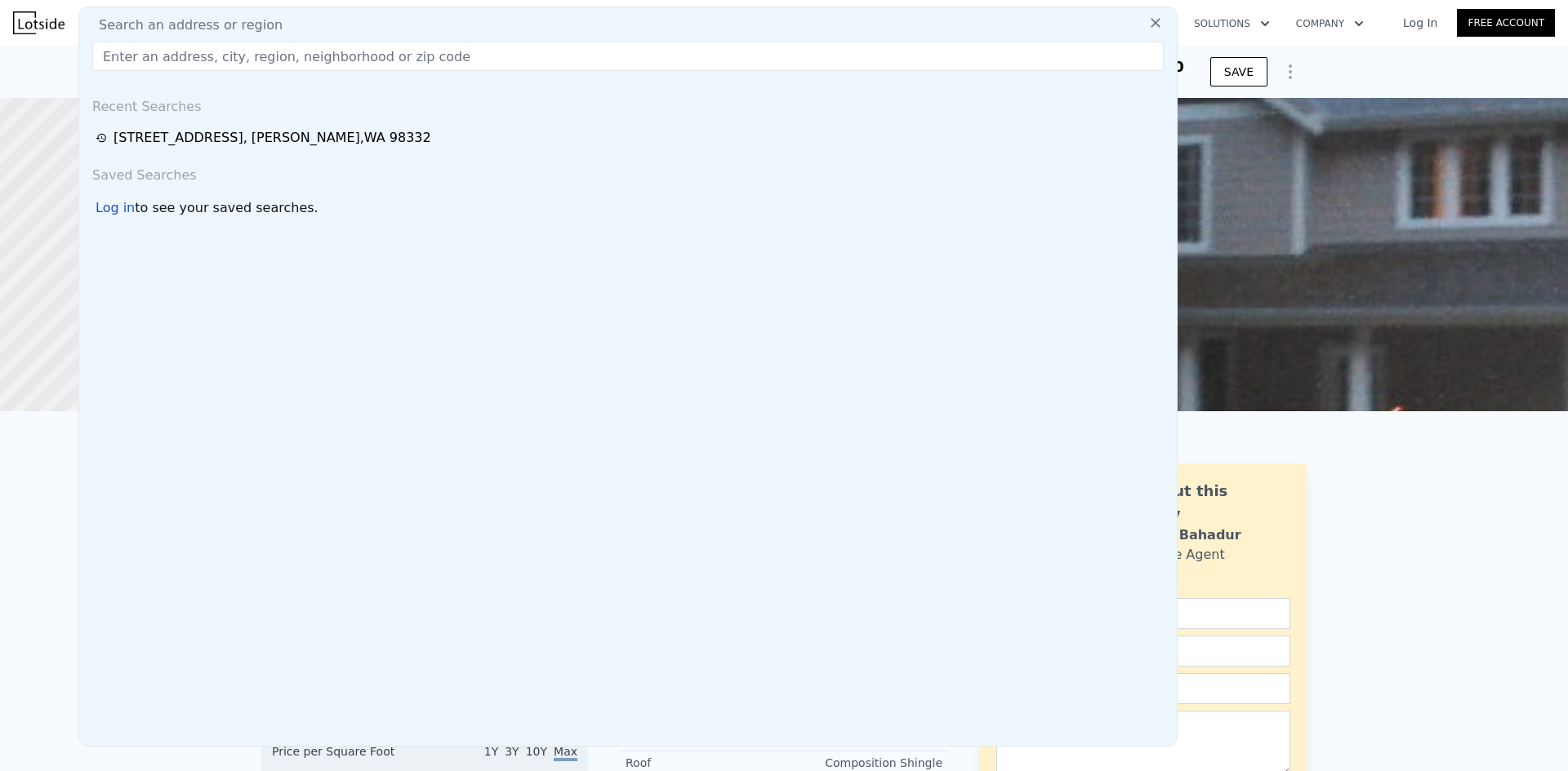
click at [411, 29] on div "Search an address or region" at bounding box center [628, 25] width 1085 height 20
click at [402, 62] on input "text" at bounding box center [628, 57] width 1071 height 29
paste input "13511 4th Avenue Ct E #E, Tacoma, WA 98445"
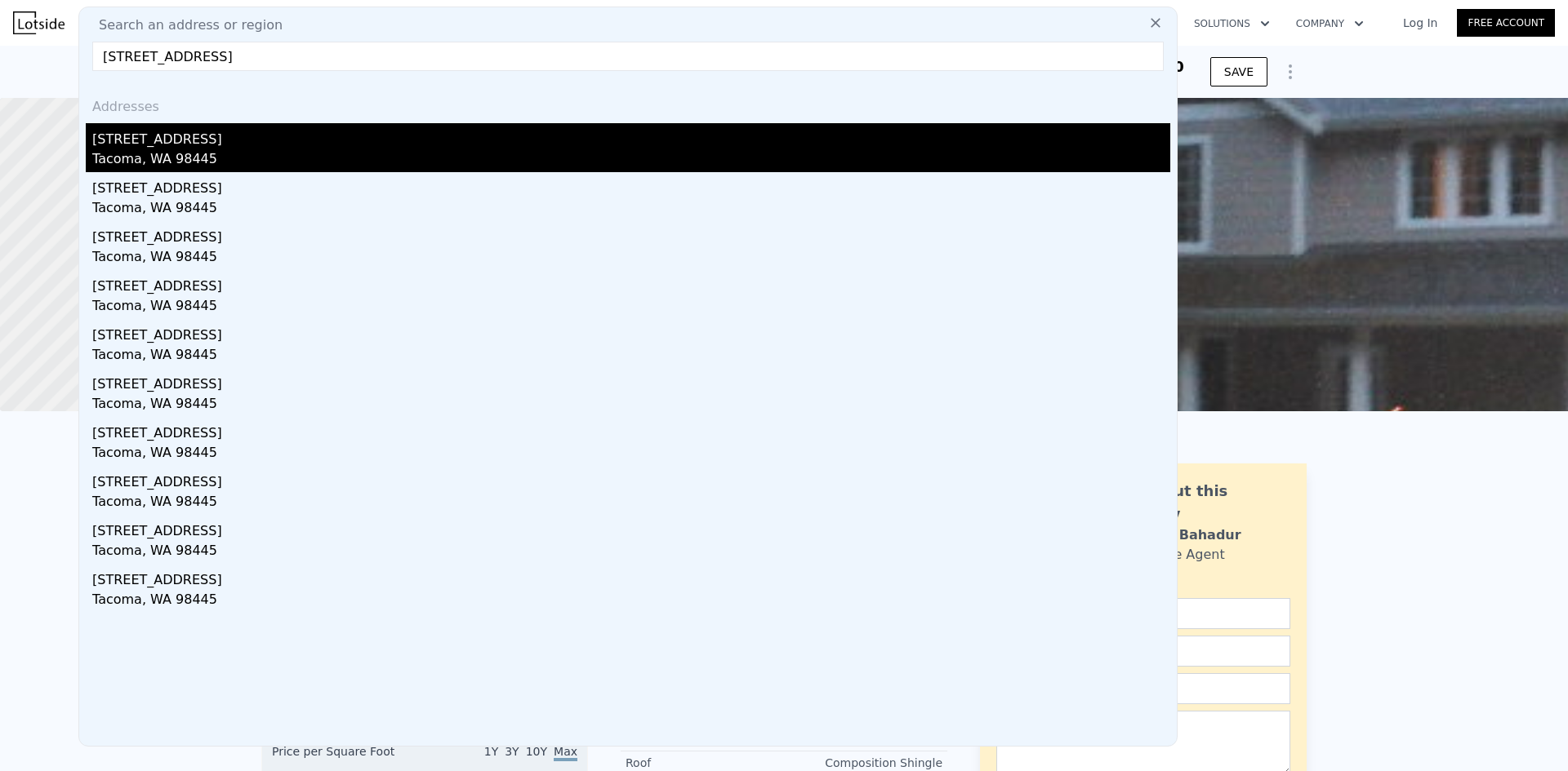
type input "13511 4th Avenue Ct E #E, Tacoma, WA 98445"
click at [232, 154] on div "Tacoma, WA 98445" at bounding box center [632, 160] width 1078 height 22
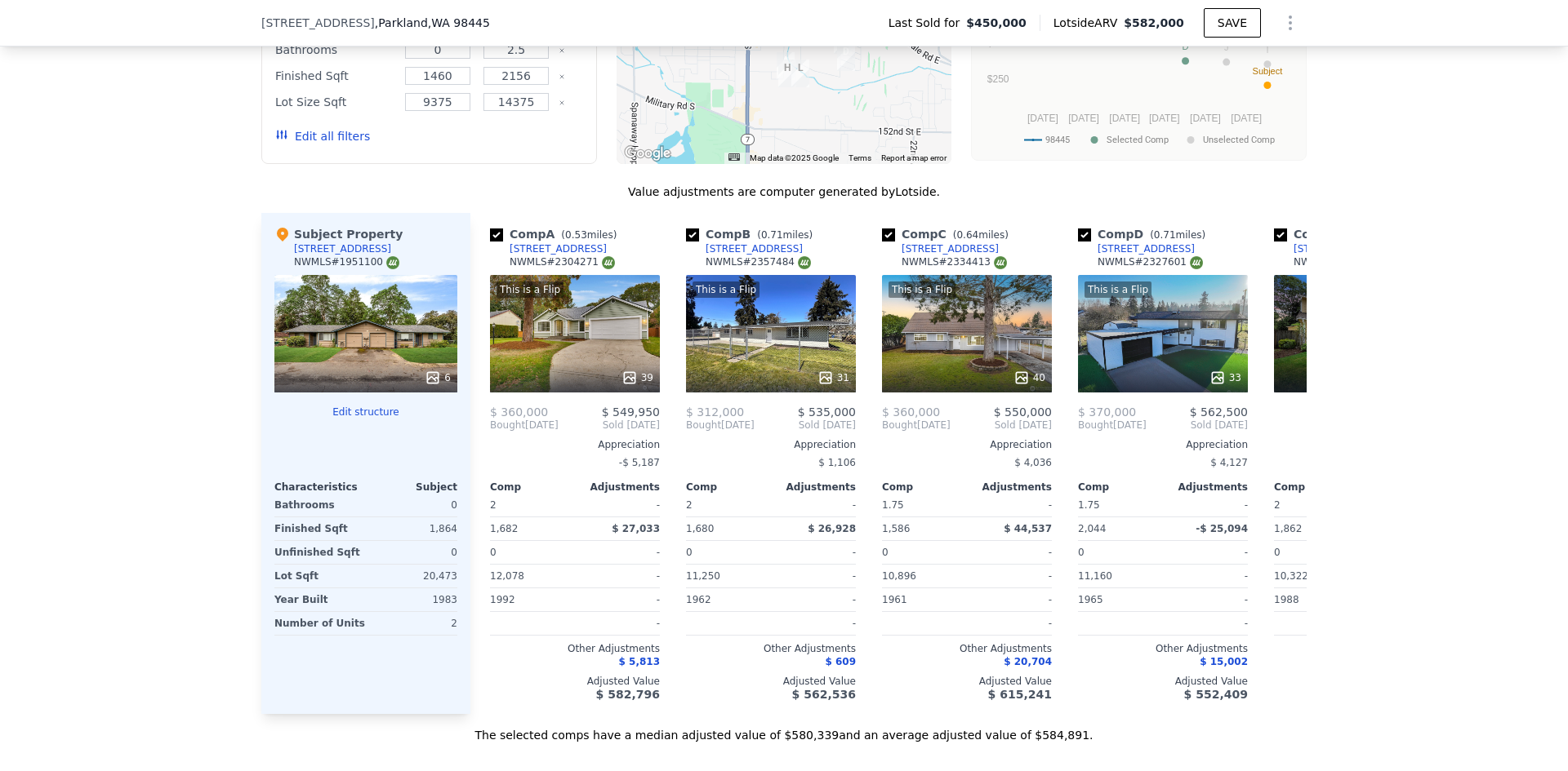
scroll to position [1388, 0]
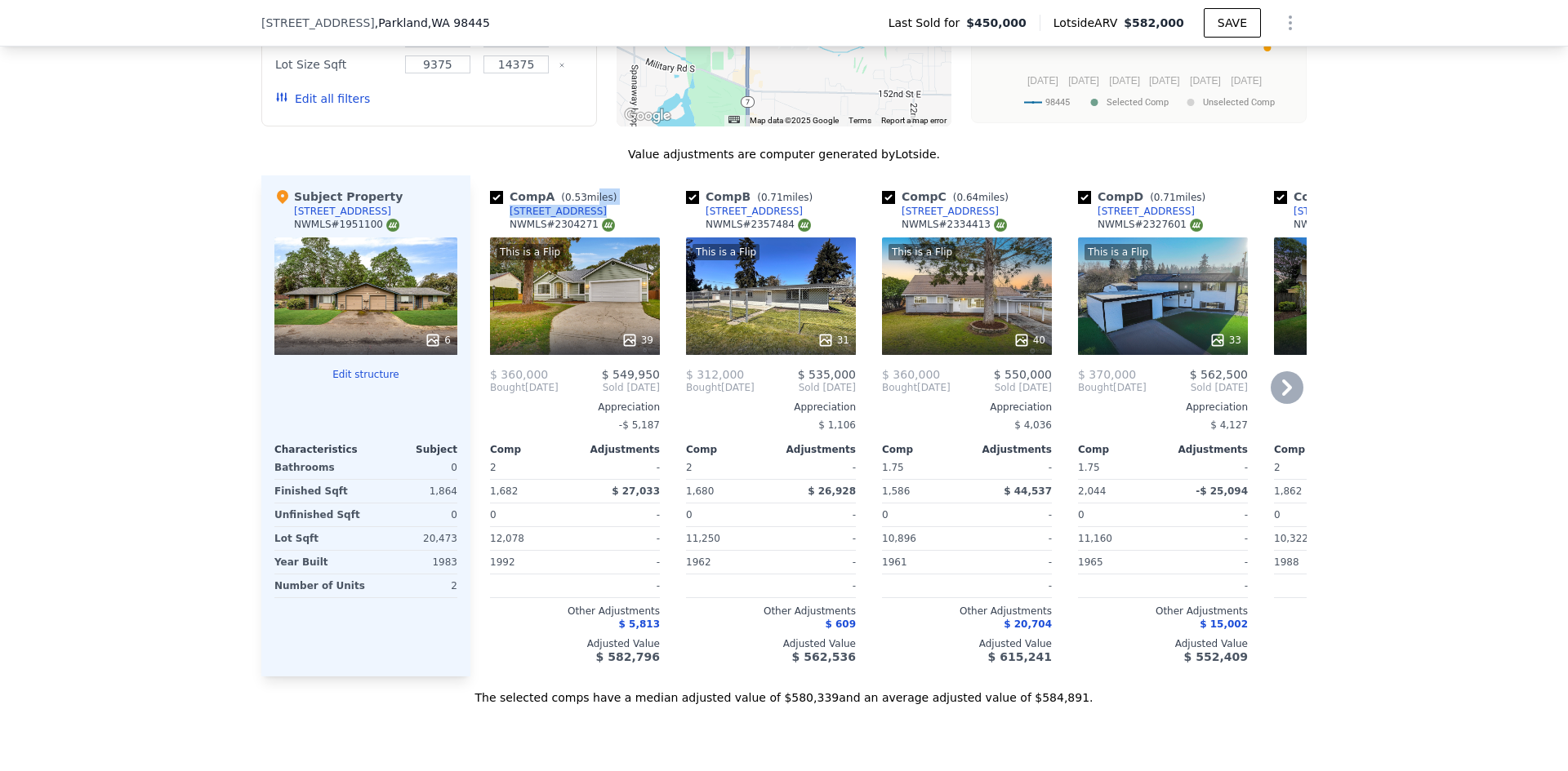
drag, startPoint x: 582, startPoint y: 220, endPoint x: 505, endPoint y: 231, distance: 77.8
click at [505, 231] on div "Comp A ( 0.53 miles) 409 Cherry St E NWMLS # 2304271" at bounding box center [575, 213] width 170 height 49
click at [592, 221] on div "Comp A ( 0.53 miles) 409 Cherry St E NWMLS # 2304271" at bounding box center [575, 213] width 170 height 49
drag, startPoint x: 582, startPoint y: 223, endPoint x: 575, endPoint y: 228, distance: 8.6
click at [526, 234] on div "Comp A ( 0.53 miles) 409 Cherry St E NWMLS # 2304271" at bounding box center [575, 213] width 170 height 49
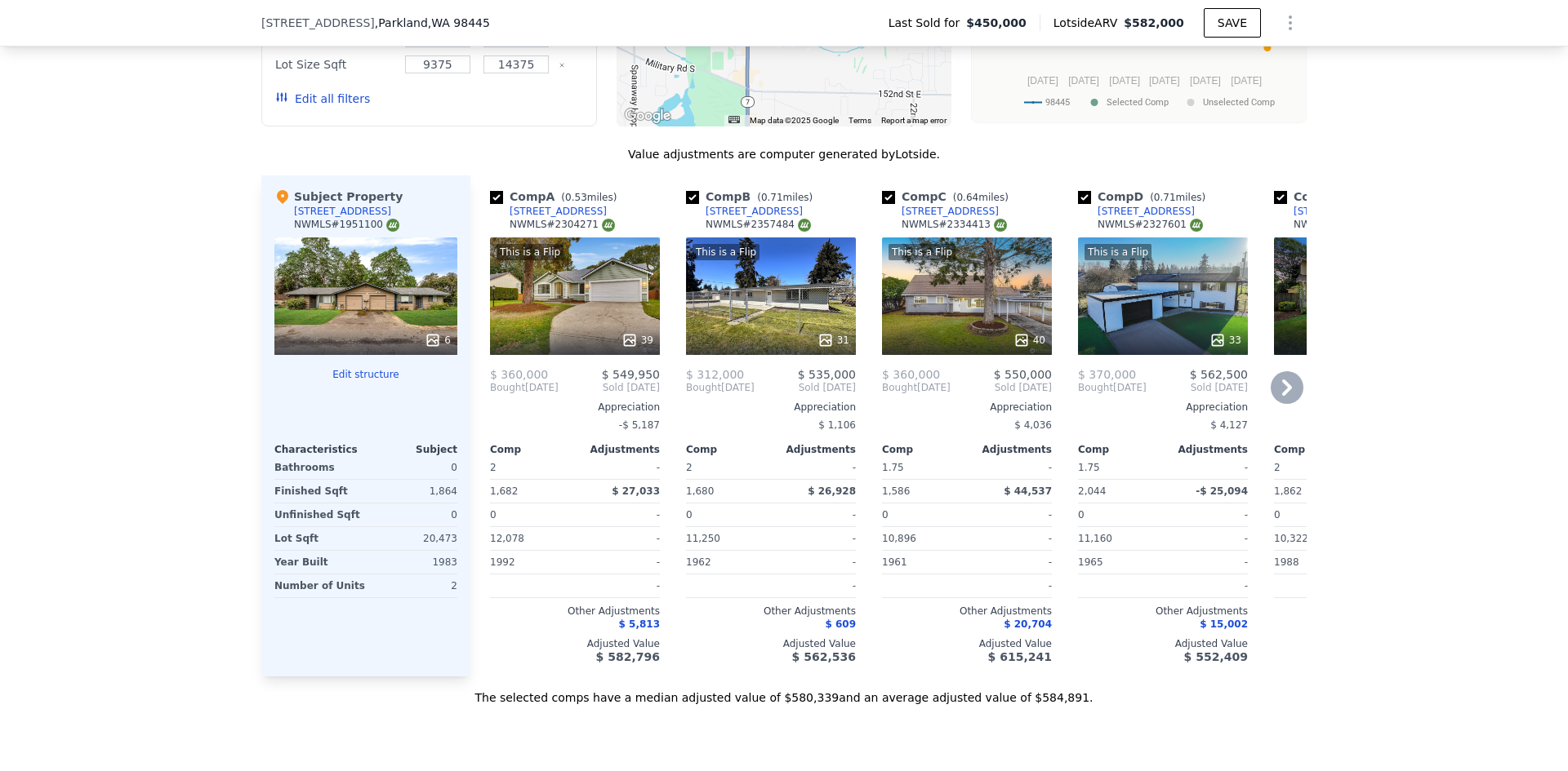
click at [581, 228] on div "Comp A ( 0.53 miles) 409 Cherry St E NWMLS # 2304271" at bounding box center [575, 213] width 170 height 49
drag, startPoint x: 574, startPoint y: 224, endPoint x: 538, endPoint y: 227, distance: 36.1
click at [538, 227] on div "Comp A ( 0.53 miles) 409 Cherry St E NWMLS # 2304271" at bounding box center [575, 213] width 170 height 49
click at [575, 220] on div "Comp A ( 0.53 miles) 409 Cherry St E NWMLS # 2304271" at bounding box center [575, 213] width 170 height 49
click at [565, 218] on div "[STREET_ADDRESS]" at bounding box center [558, 211] width 98 height 13
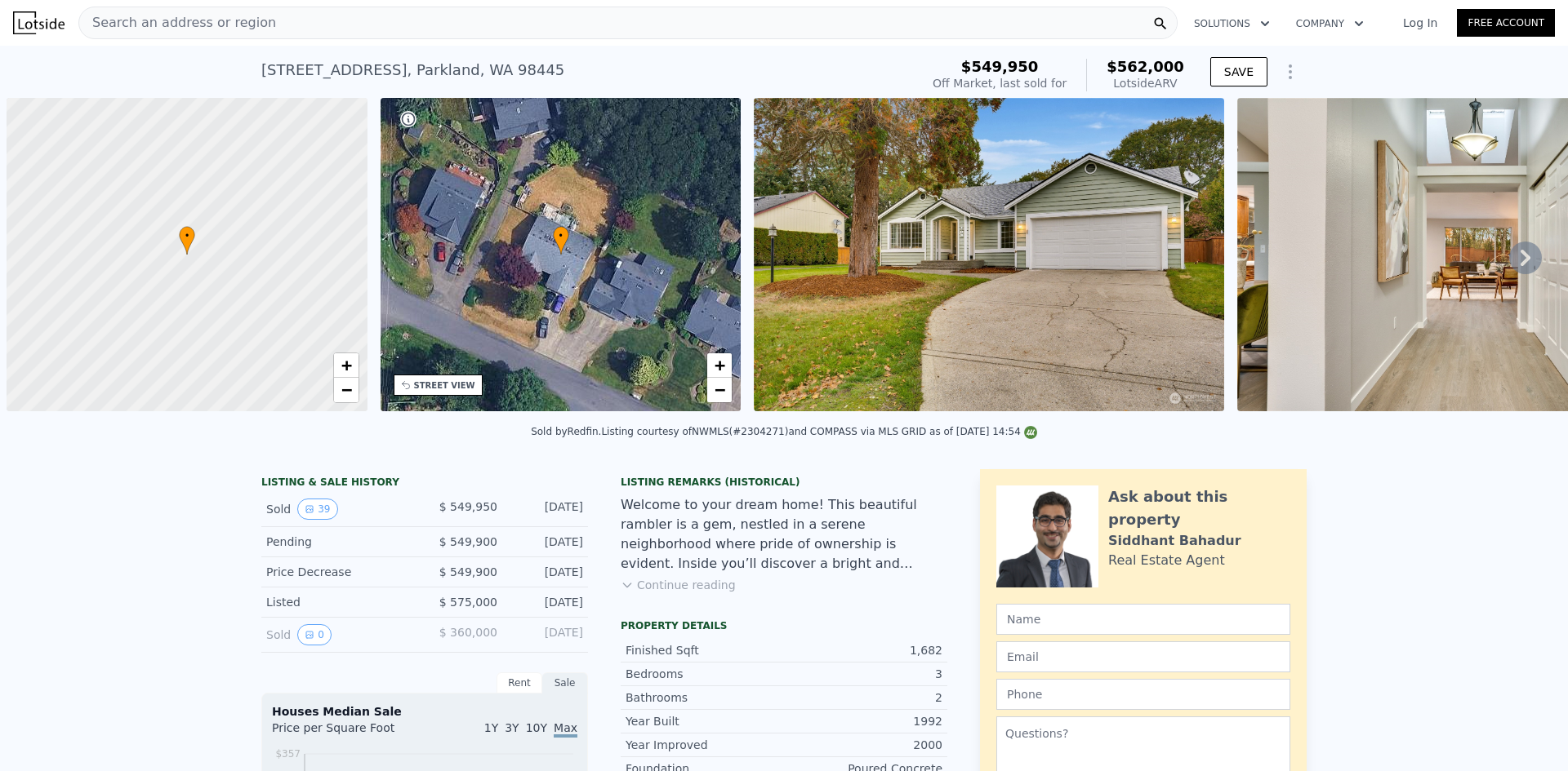
scroll to position [0, 7]
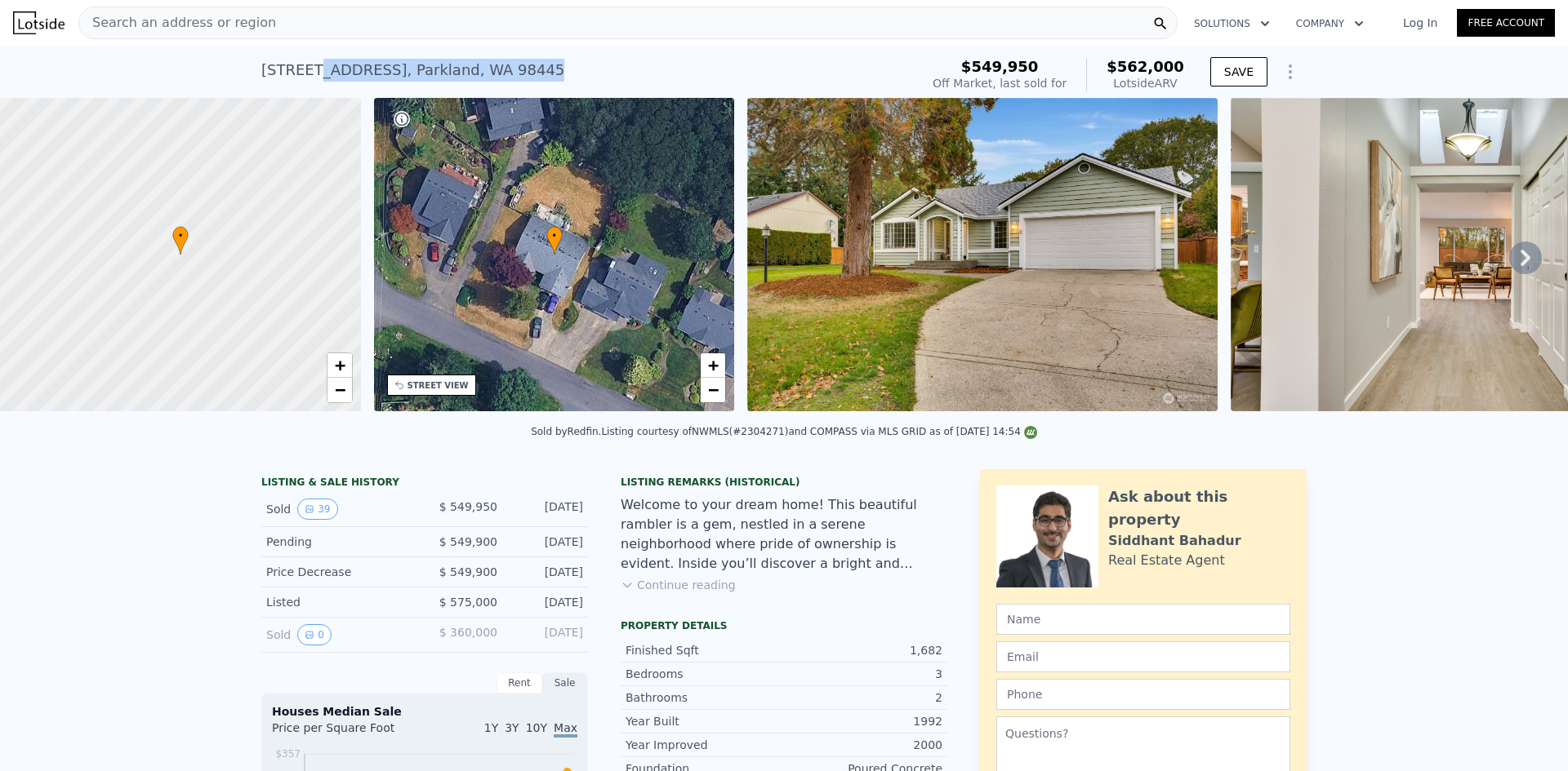
drag, startPoint x: 515, startPoint y: 71, endPoint x: 293, endPoint y: 62, distance: 222.2
click at [293, 62] on div "[STREET_ADDRESS] Sold [DATE] for $549,950 (~ARV $562k )" at bounding box center [587, 75] width 651 height 46
click at [246, 67] on div "[STREET_ADDRESS] Sold [DATE] for $549,950 (~ARV $562k ) $549,950 Off Market, la…" at bounding box center [784, 72] width 1568 height 53
drag, startPoint x: 253, startPoint y: 67, endPoint x: 523, endPoint y: 66, distance: 270.0
click at [523, 66] on div "[STREET_ADDRESS] Sold [DATE] for $549,950 (~ARV $562k ) $549,950 Off Market, la…" at bounding box center [784, 72] width 1568 height 53
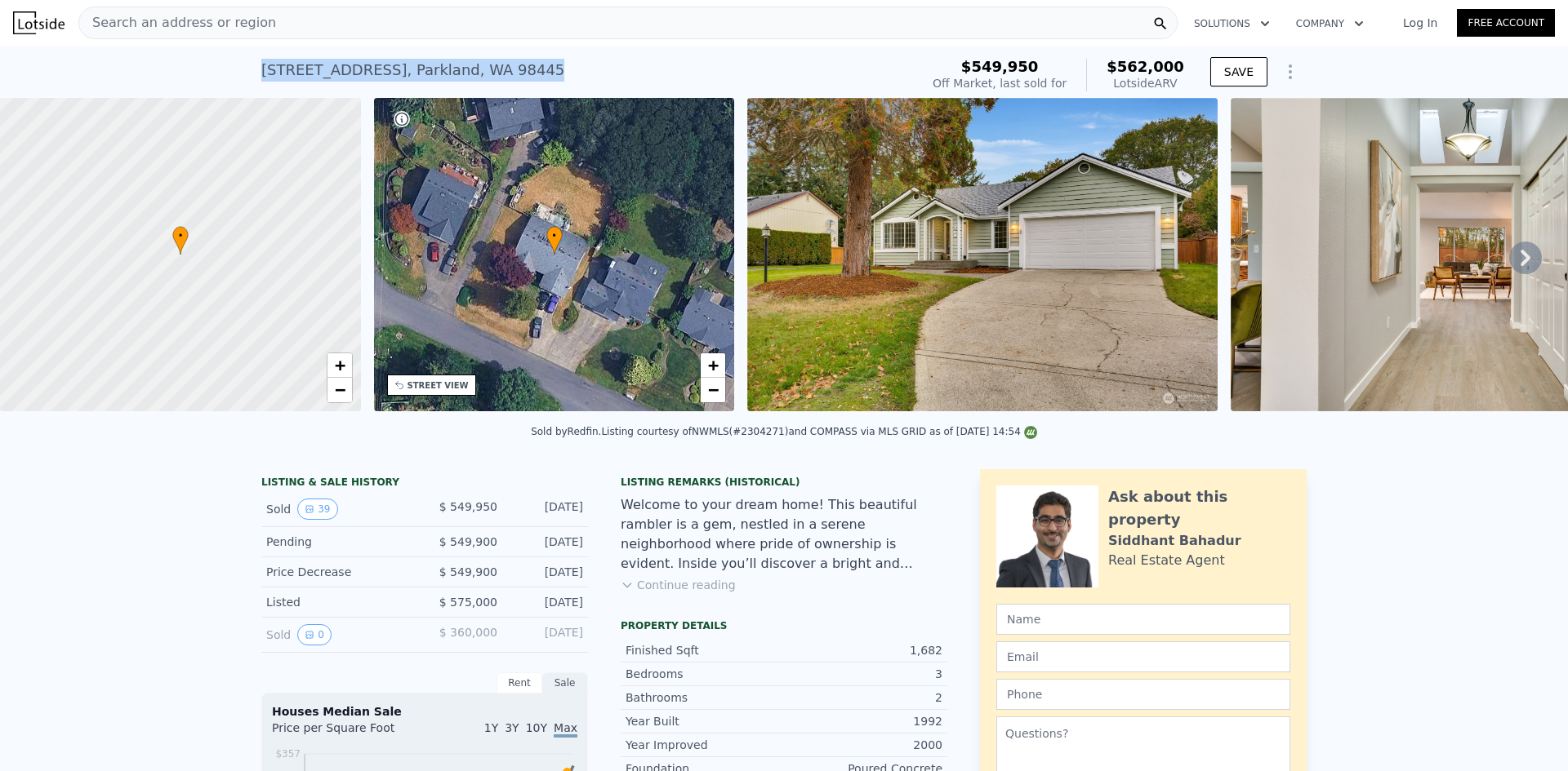
copy div "[STREET_ADDRESS]"
